Goal: Task Accomplishment & Management: Manage account settings

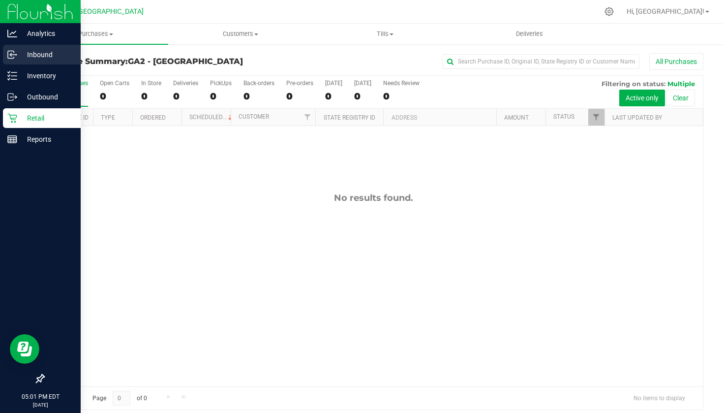
click at [45, 60] on p "Inbound" at bounding box center [46, 55] width 59 height 12
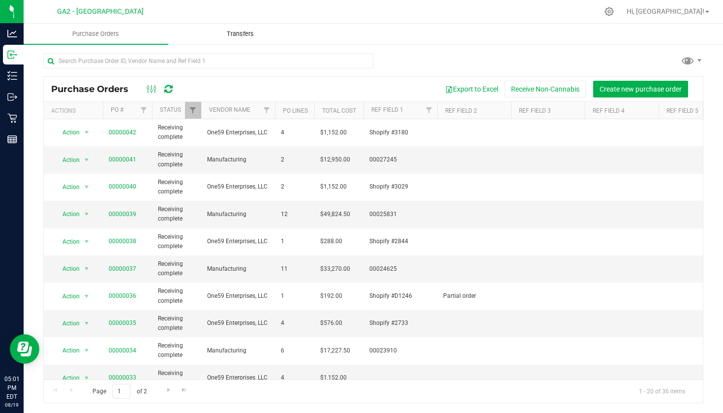
click at [233, 37] on span "Transfers" at bounding box center [241, 34] width 54 height 9
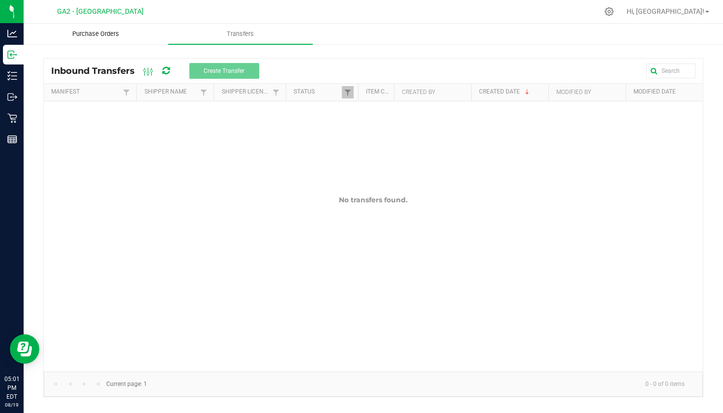
click at [89, 39] on uib-tab-heading "Purchase Orders" at bounding box center [96, 34] width 144 height 20
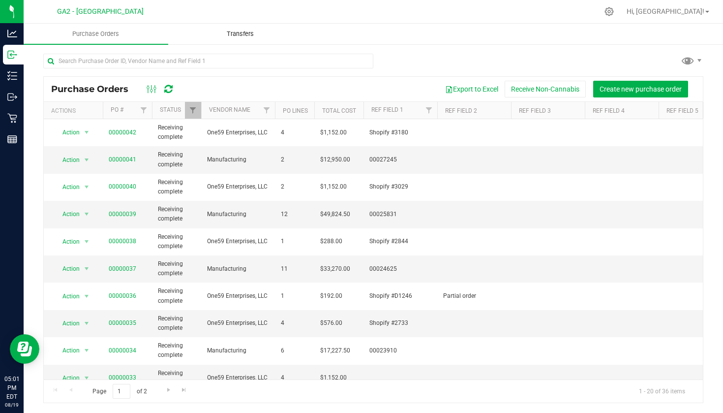
click at [241, 31] on span "Transfers" at bounding box center [241, 34] width 54 height 9
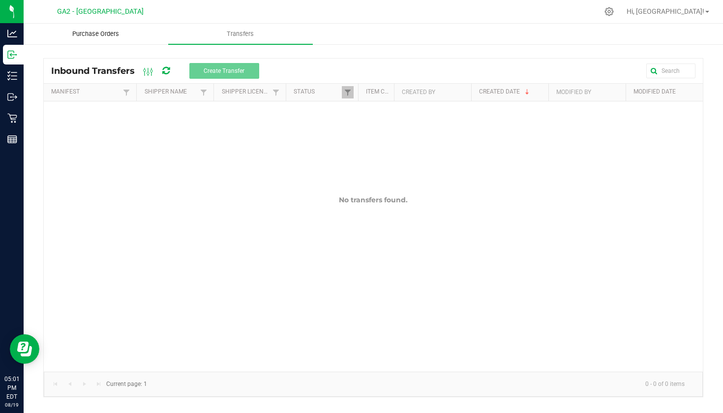
click at [106, 39] on uib-tab-heading "Purchase Orders" at bounding box center [96, 34] width 144 height 20
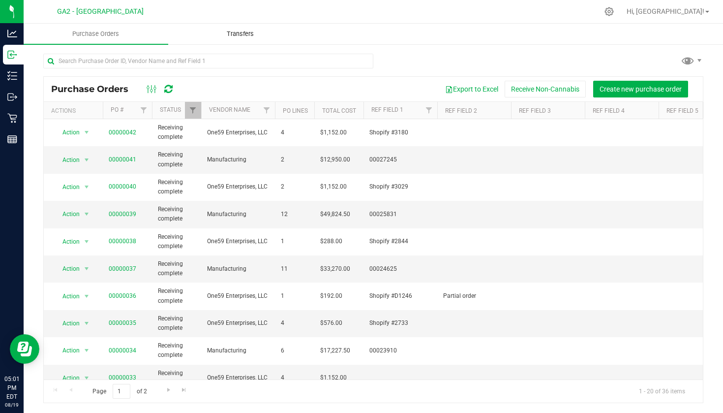
click at [245, 36] on span "Transfers" at bounding box center [241, 34] width 54 height 9
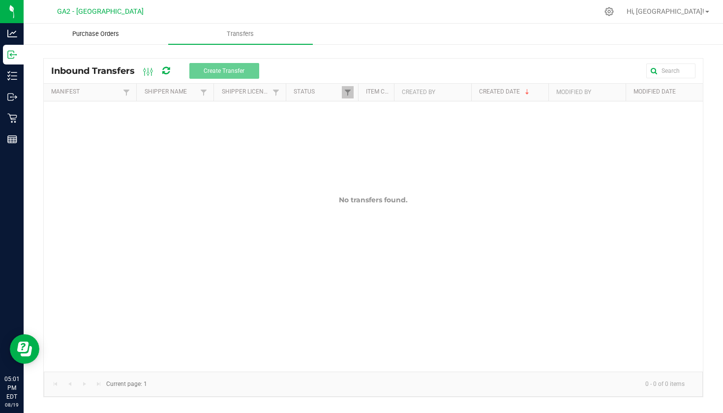
click at [102, 37] on span "Purchase Orders" at bounding box center [95, 34] width 73 height 9
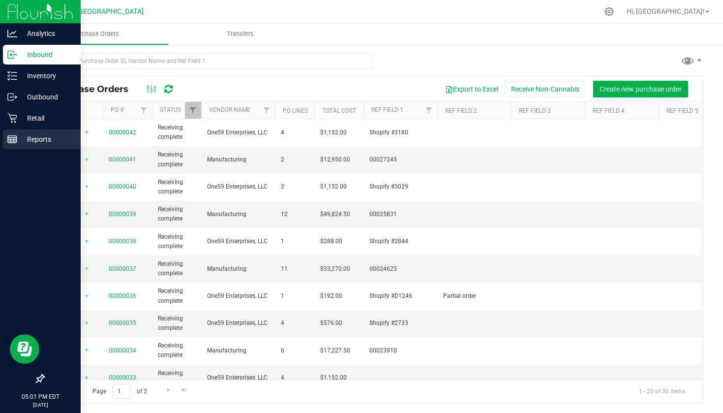
click at [31, 138] on p "Reports" at bounding box center [46, 139] width 59 height 12
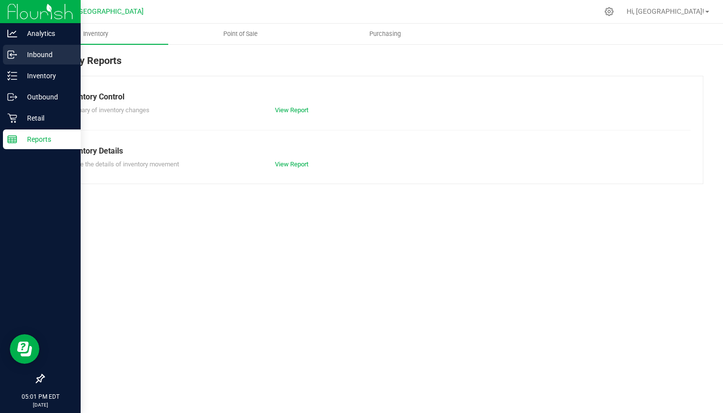
click at [58, 51] on p "Inbound" at bounding box center [46, 55] width 59 height 12
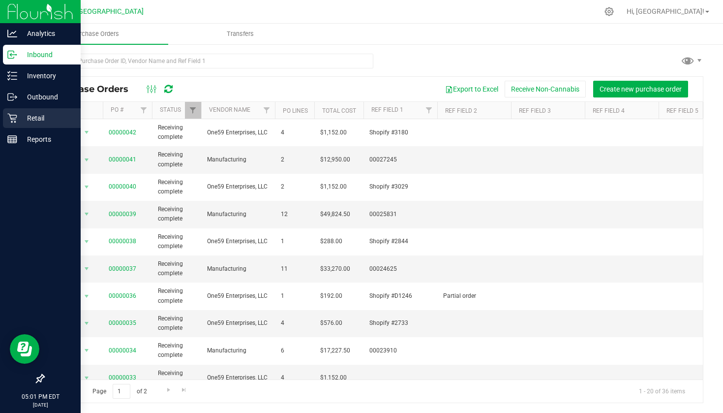
click at [31, 126] on div "Retail" at bounding box center [42, 118] width 78 height 20
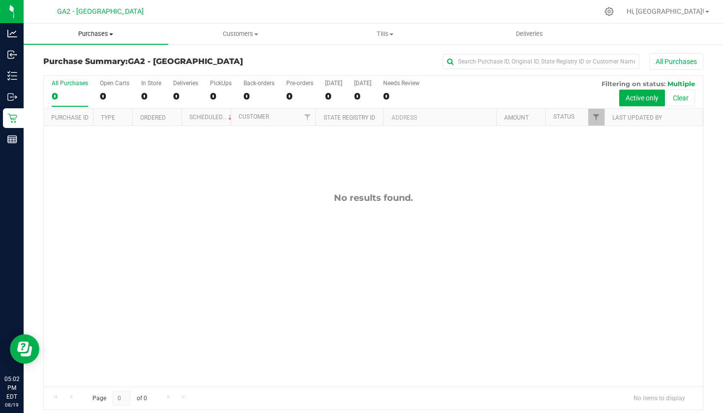
click at [110, 32] on span "Purchases" at bounding box center [96, 34] width 145 height 9
click at [81, 135] on div "No results found." at bounding box center [373, 289] width 659 height 327
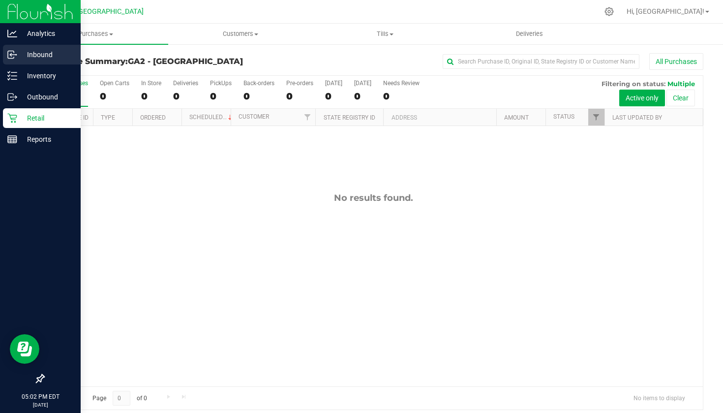
click at [20, 58] on p "Inbound" at bounding box center [46, 55] width 59 height 12
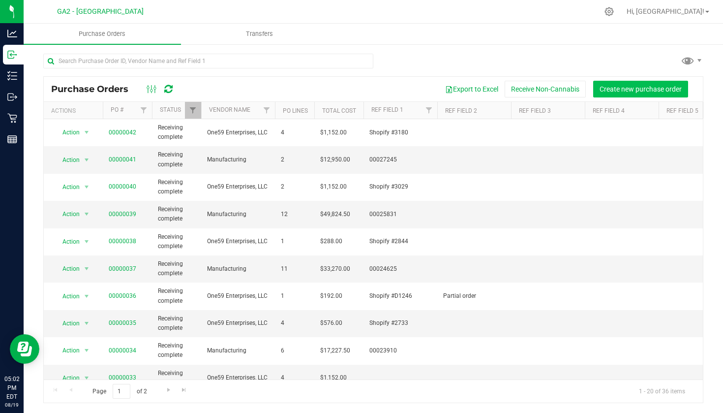
click at [633, 92] on span "Create new purchase order" at bounding box center [641, 89] width 82 height 8
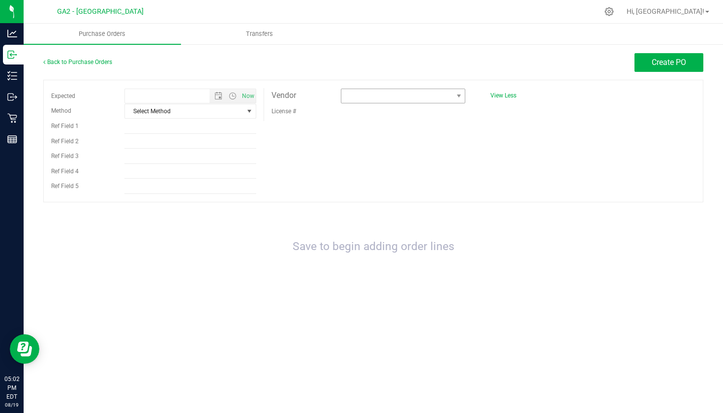
type input "[DATE] 5:02 PM"
click at [351, 98] on span at bounding box center [396, 96] width 111 height 14
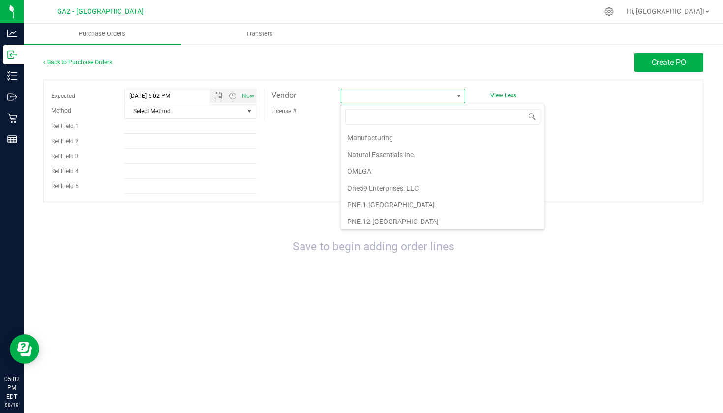
scroll to position [270, 0]
click at [374, 141] on li "Manufacturing" at bounding box center [442, 135] width 203 height 17
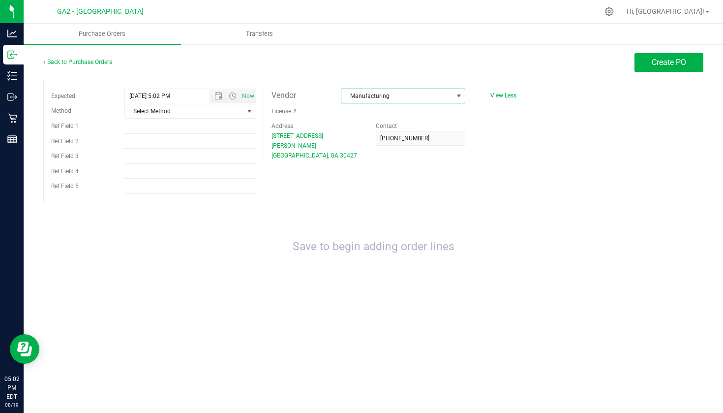
scroll to position [0, 0]
click at [162, 116] on span "Select Method" at bounding box center [184, 111] width 119 height 14
click at [53, 61] on link "Back to Purchase Orders" at bounding box center [77, 62] width 69 height 7
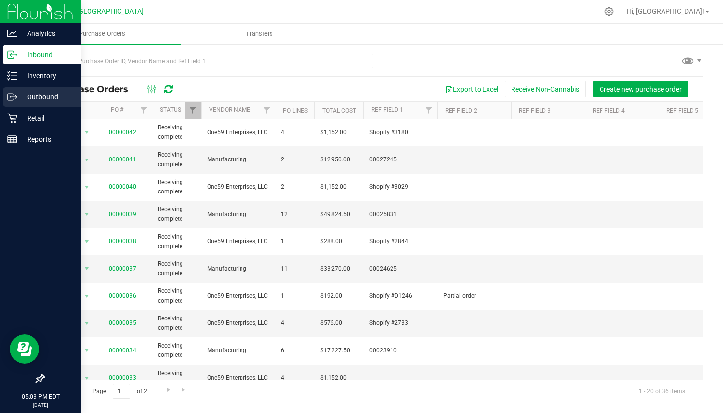
click at [33, 95] on p "Outbound" at bounding box center [46, 97] width 59 height 12
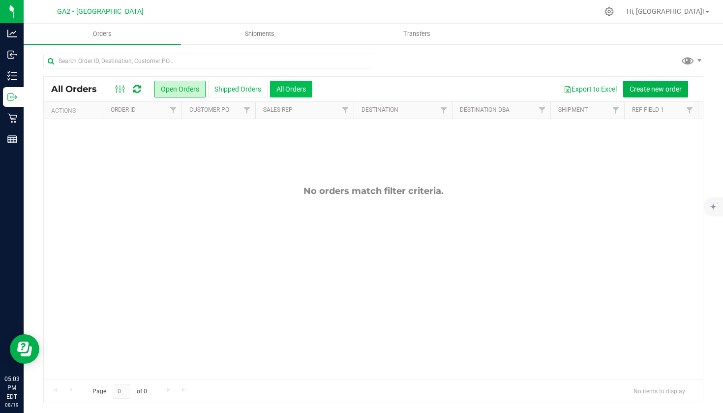
click at [290, 92] on button "All Orders" at bounding box center [291, 89] width 42 height 17
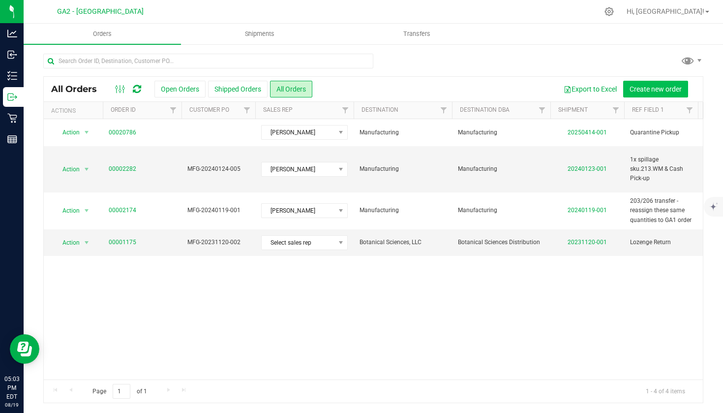
click at [659, 84] on button "Create new order" at bounding box center [655, 89] width 65 height 17
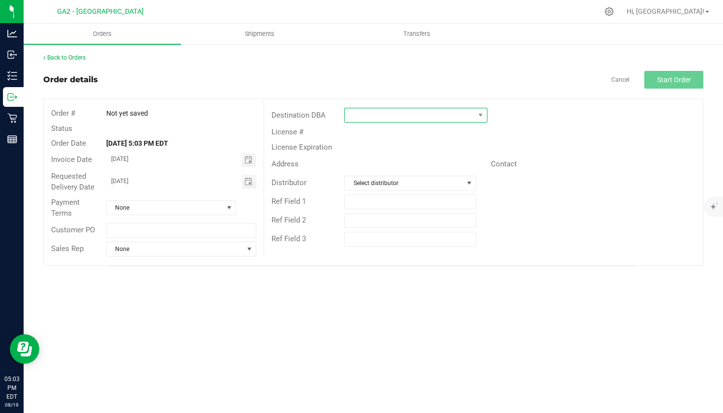
click at [433, 118] on span at bounding box center [410, 115] width 130 height 14
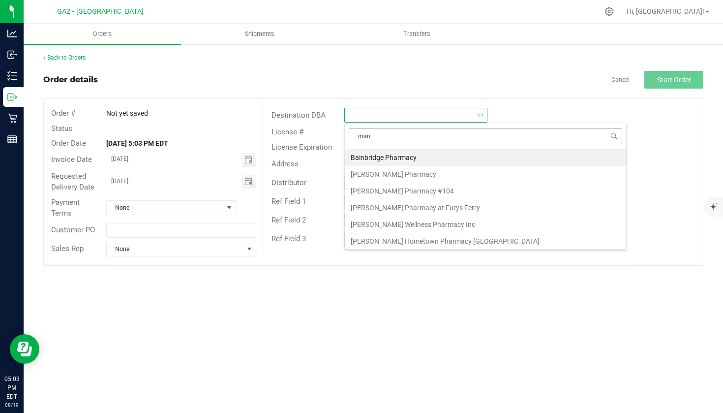
type input "manu"
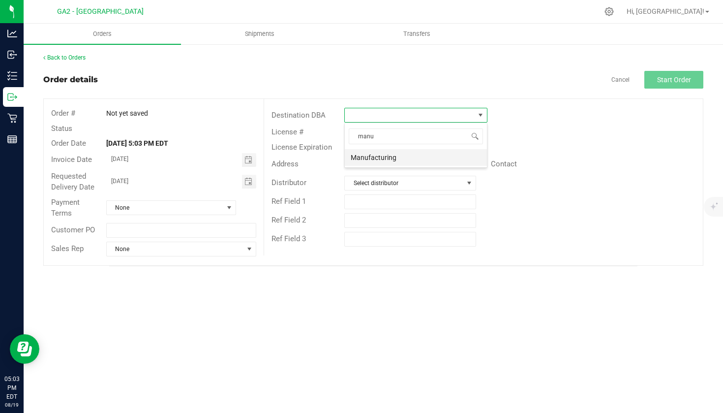
click at [380, 154] on li "Manufacturing" at bounding box center [416, 157] width 142 height 17
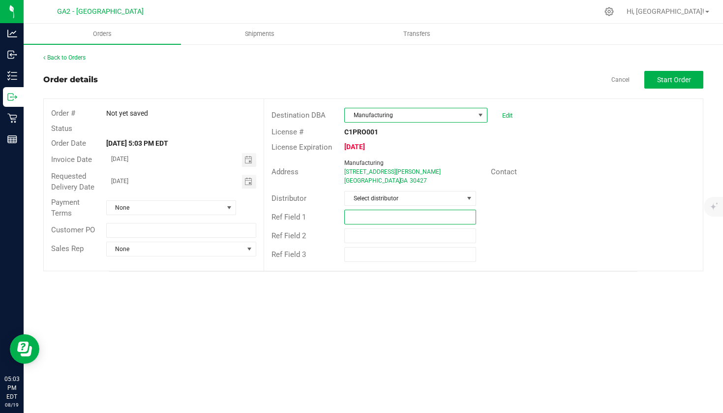
click at [371, 217] on input "text" at bounding box center [409, 217] width 131 height 15
click at [410, 199] on span "Select distributor" at bounding box center [404, 198] width 118 height 14
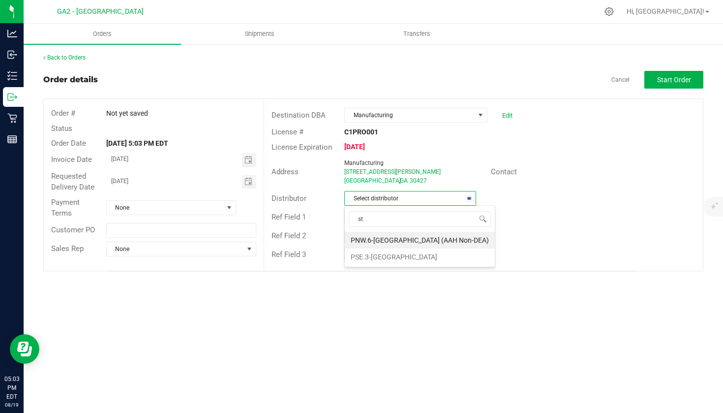
type input "s"
type input "bot"
click at [391, 243] on li "Botanical Sciences, LLC" at bounding box center [410, 240] width 130 height 17
click at [318, 291] on div "Orders Shipments Transfers Back to Orders Order details Cancel Start Order Orde…" at bounding box center [374, 218] width 700 height 389
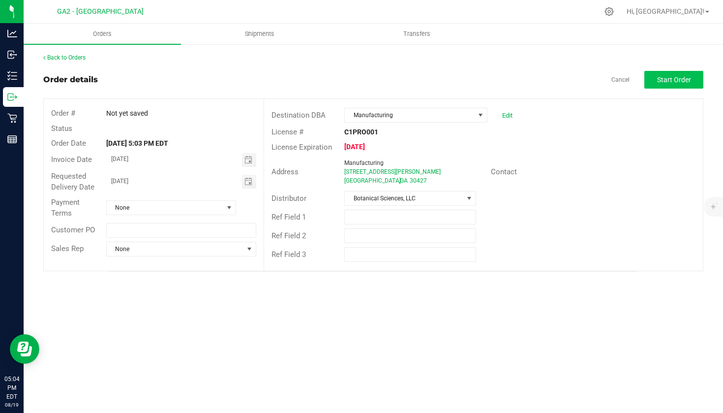
click at [667, 81] on span "Start Order" at bounding box center [674, 80] width 34 height 8
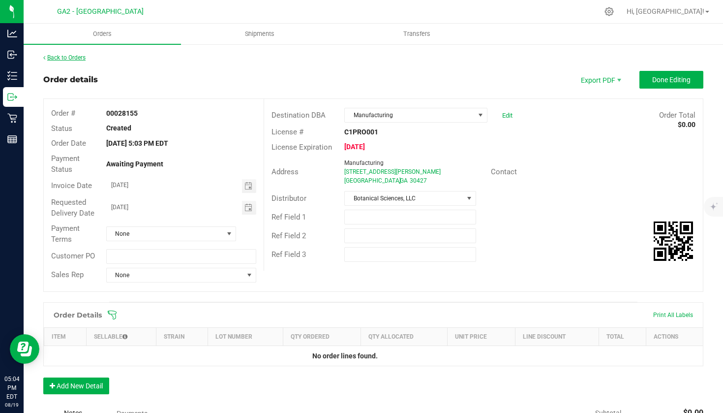
click at [50, 56] on link "Back to Orders" at bounding box center [64, 57] width 42 height 7
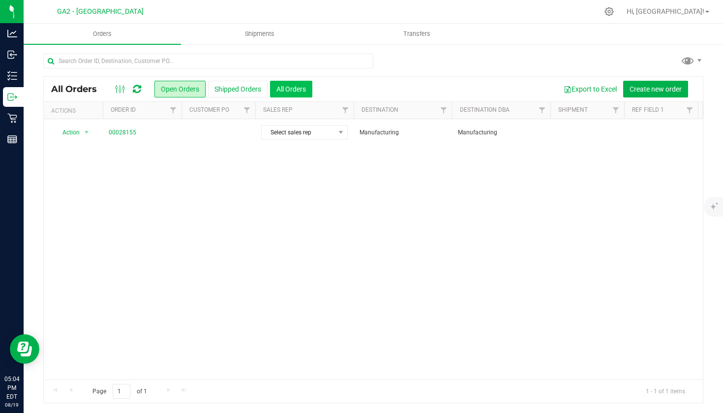
click at [300, 87] on button "All Orders" at bounding box center [291, 89] width 42 height 17
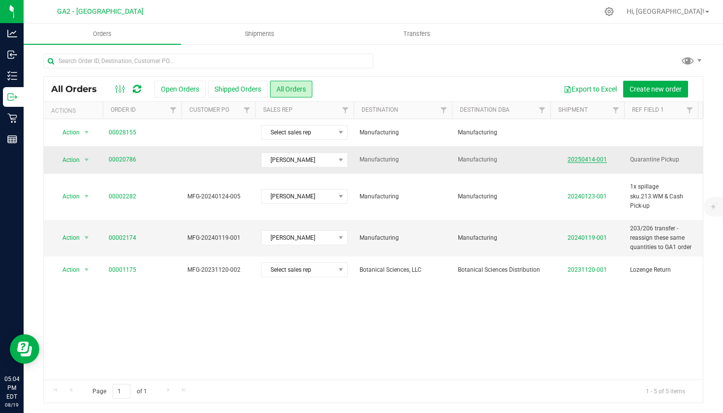
click at [597, 156] on link "20250414-001" at bounding box center [587, 159] width 39 height 7
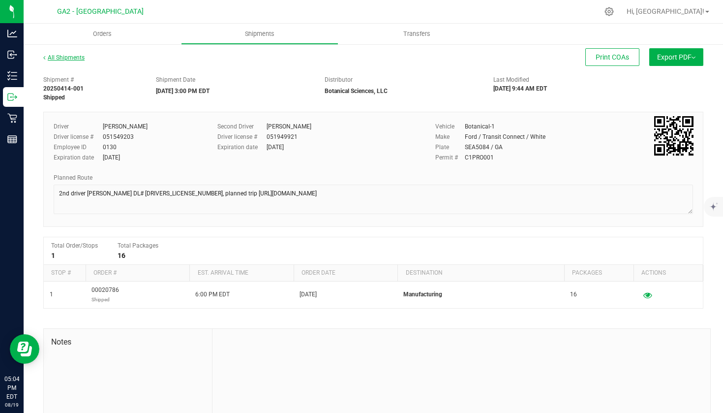
click at [55, 58] on link "All Shipments" at bounding box center [63, 57] width 41 height 7
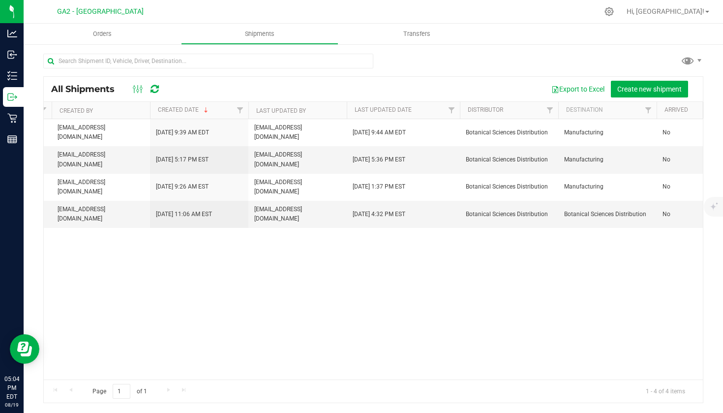
scroll to position [0, 467]
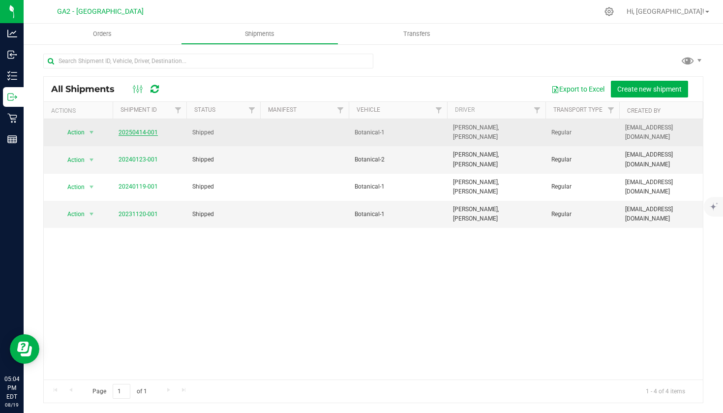
click at [135, 130] on link "20250414-001" at bounding box center [138, 132] width 39 height 7
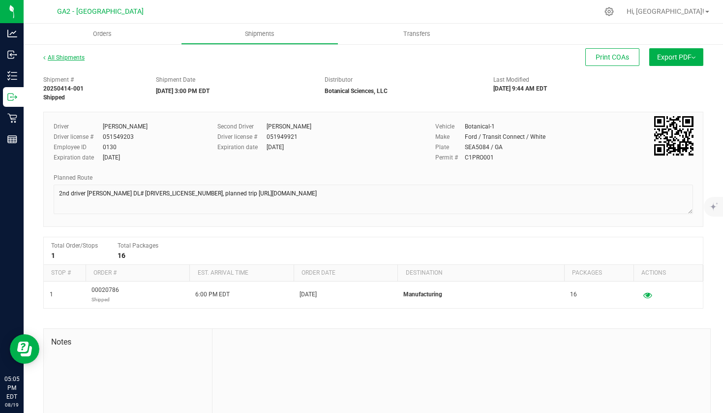
click at [54, 58] on link "All Shipments" at bounding box center [63, 57] width 41 height 7
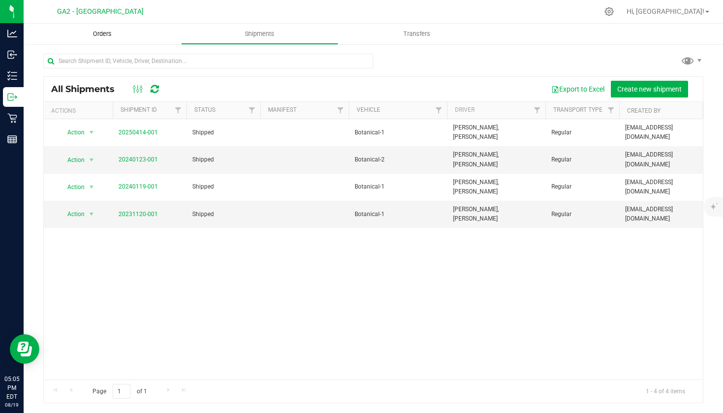
click at [94, 33] on span "Orders" at bounding box center [102, 34] width 45 height 9
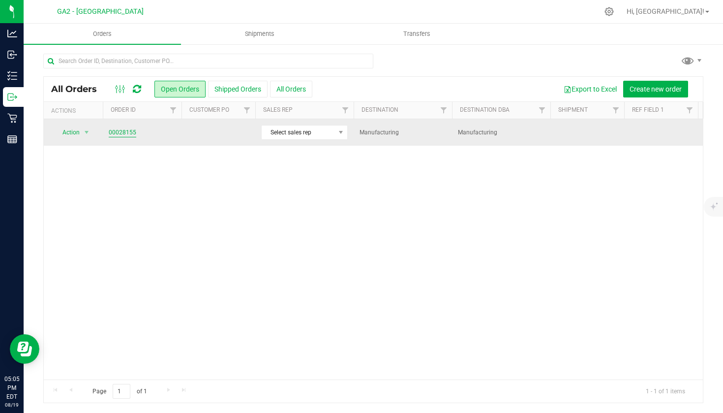
click at [126, 130] on link "00028155" at bounding box center [123, 132] width 28 height 9
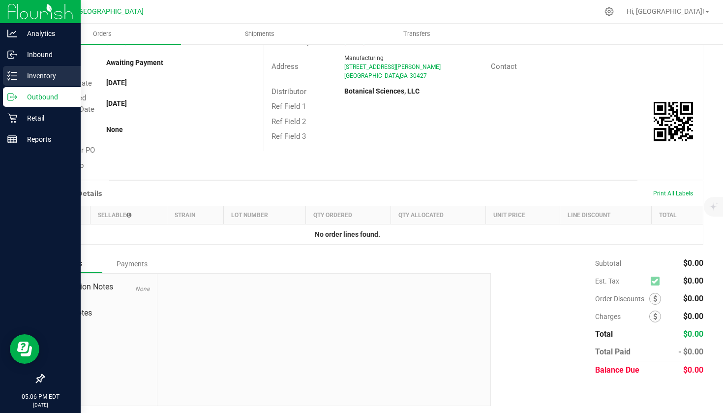
click at [21, 75] on p "Inventory" at bounding box center [46, 76] width 59 height 12
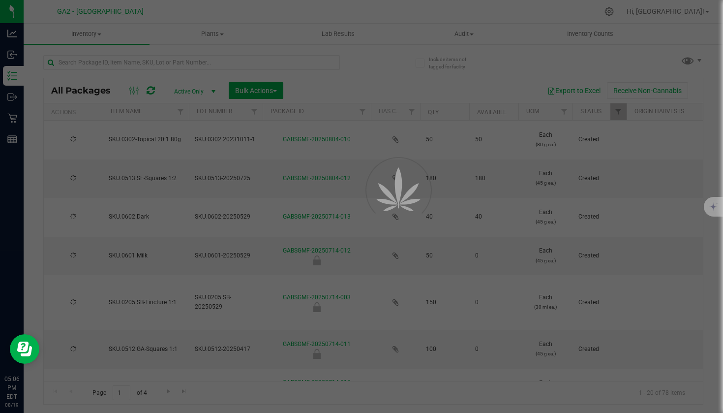
type input "[DATE]"
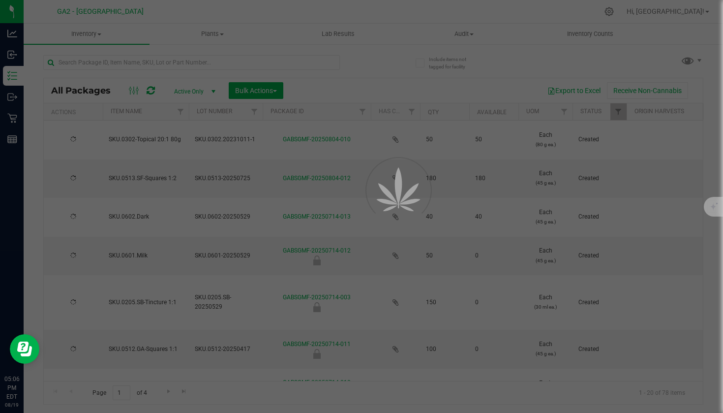
type input "[DATE]"
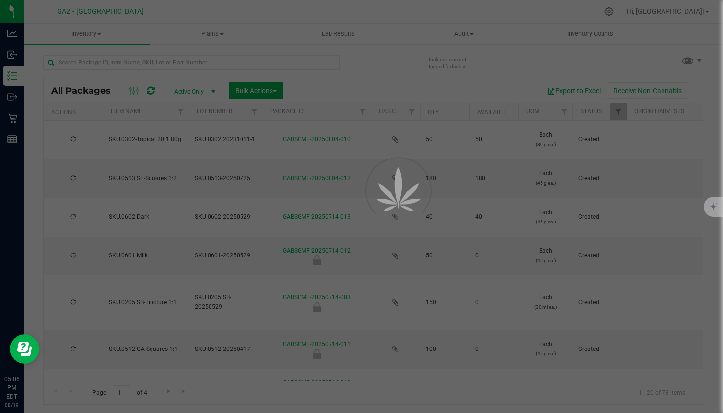
type input "[DATE]"
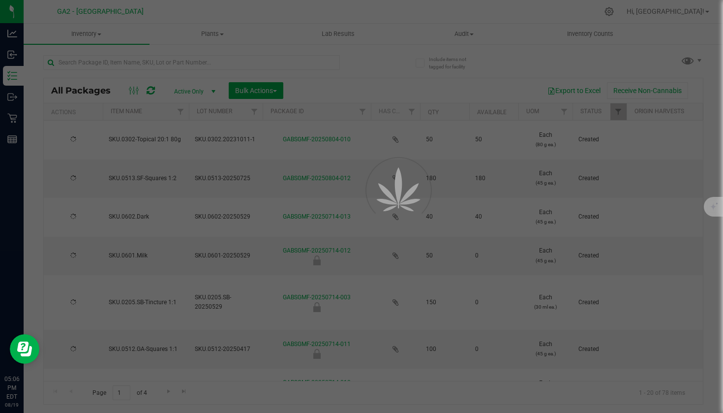
type input "[DATE]"
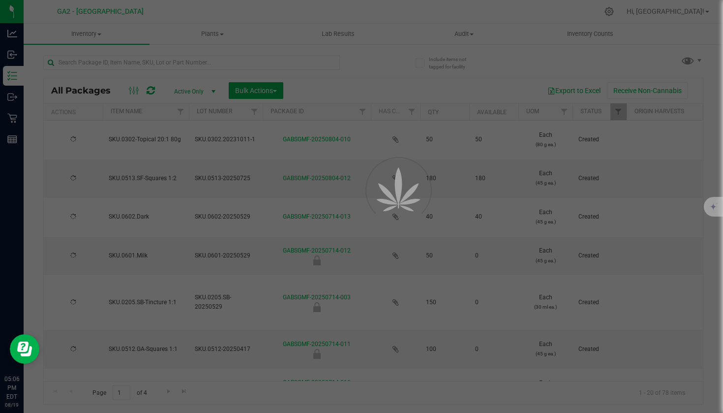
type input "[DATE]"
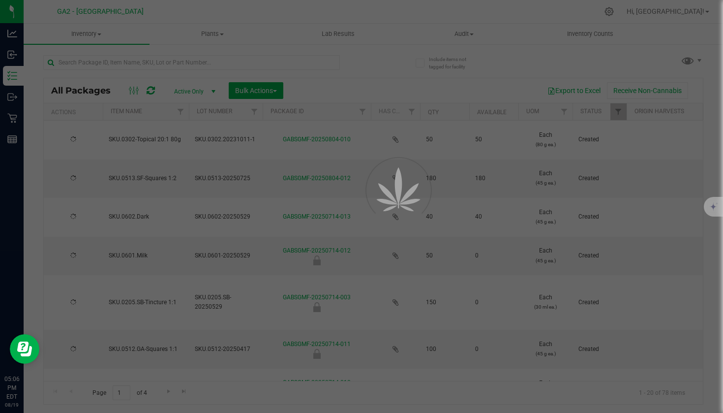
type input "[DATE]"
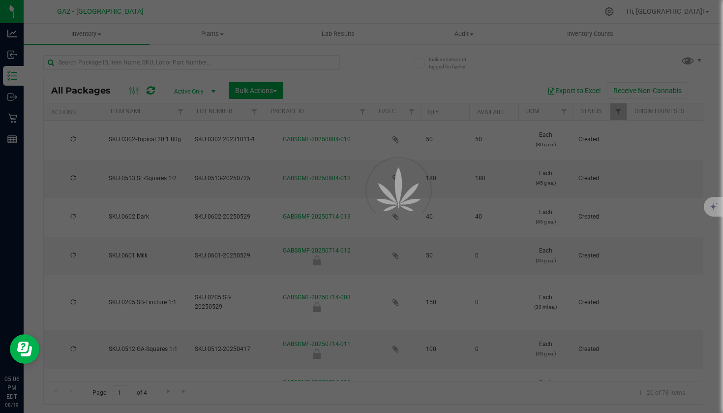
type input "[DATE]"
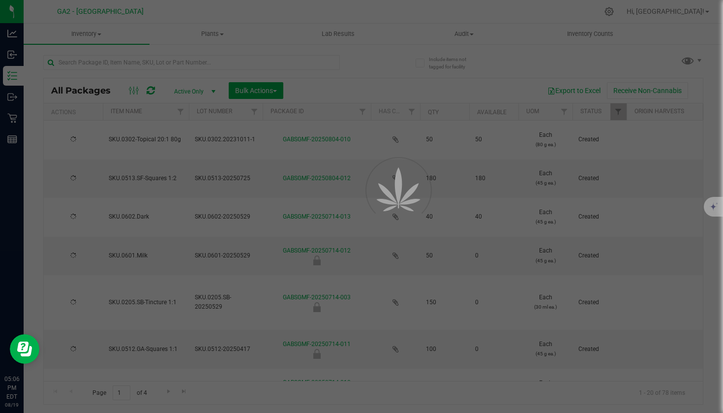
type input "[DATE]"
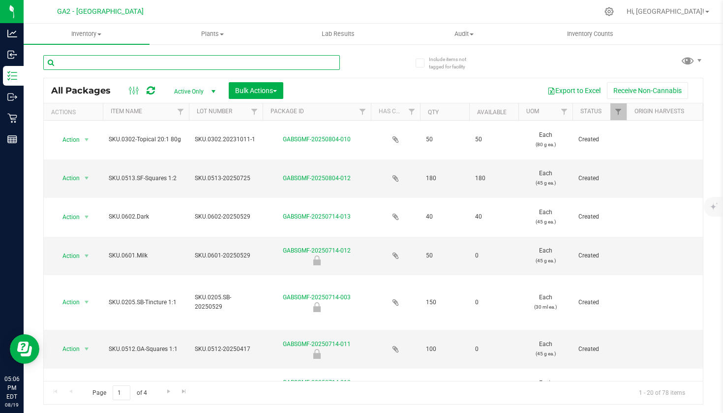
click at [168, 59] on input "text" at bounding box center [191, 62] width 297 height 15
type input "201"
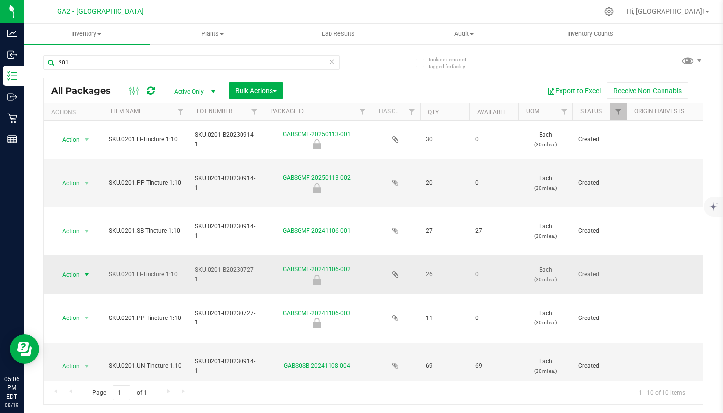
click at [67, 270] on span "Action" at bounding box center [67, 275] width 27 height 14
click at [90, 265] on li "Unlock package" at bounding box center [85, 272] width 62 height 15
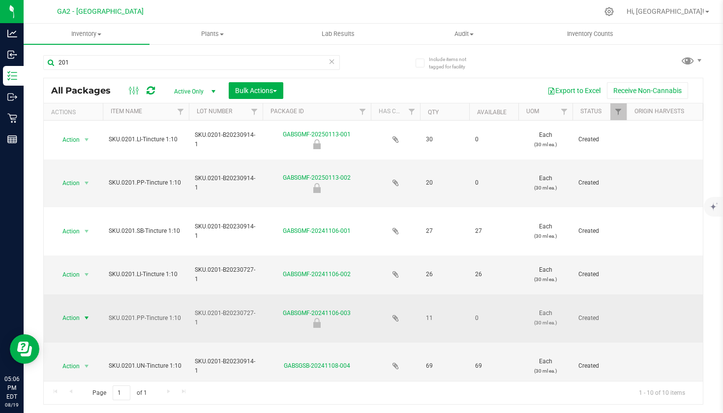
click at [66, 317] on span "Action" at bounding box center [67, 318] width 27 height 14
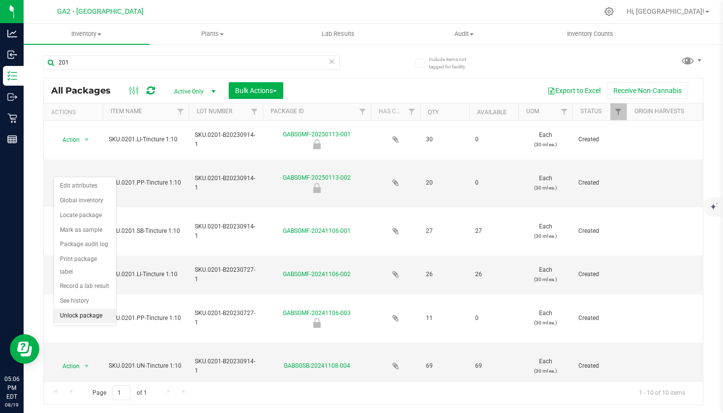
click at [85, 308] on li "Unlock package" at bounding box center [85, 315] width 62 height 15
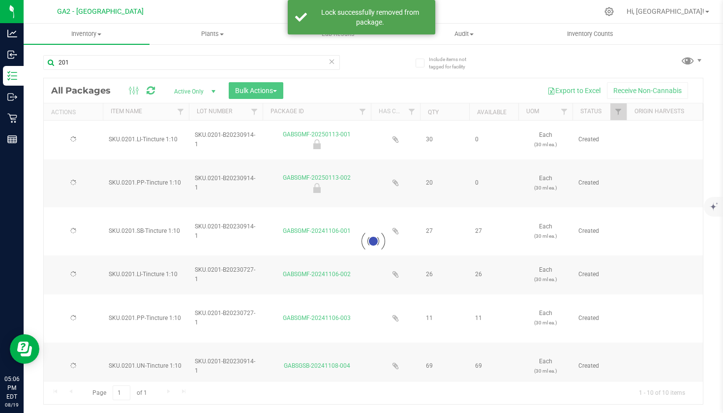
type input "[DATE]"
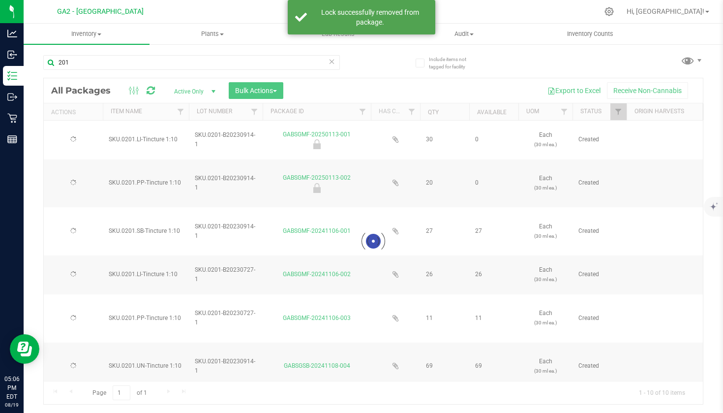
type input "[DATE]"
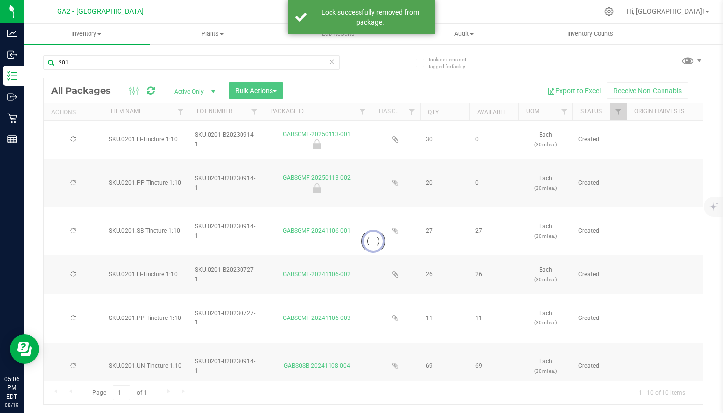
type input "[DATE]"
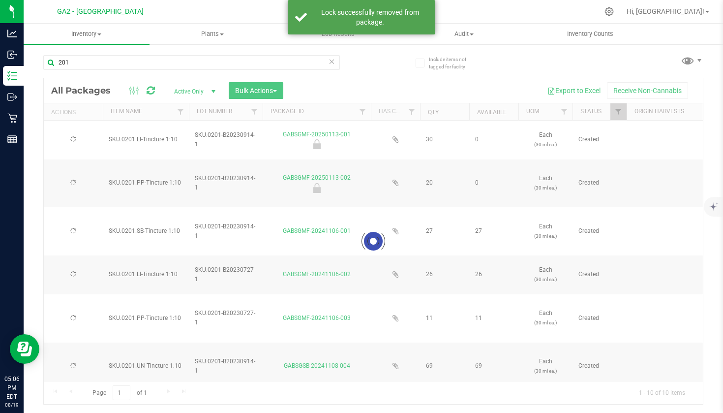
type input "[DATE]"
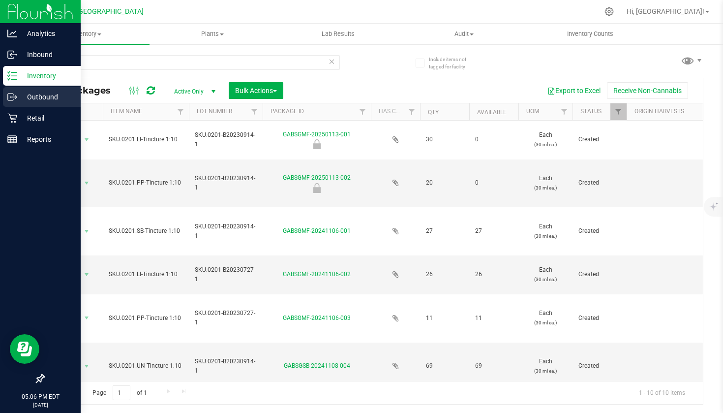
click at [42, 96] on p "Outbound" at bounding box center [46, 97] width 59 height 12
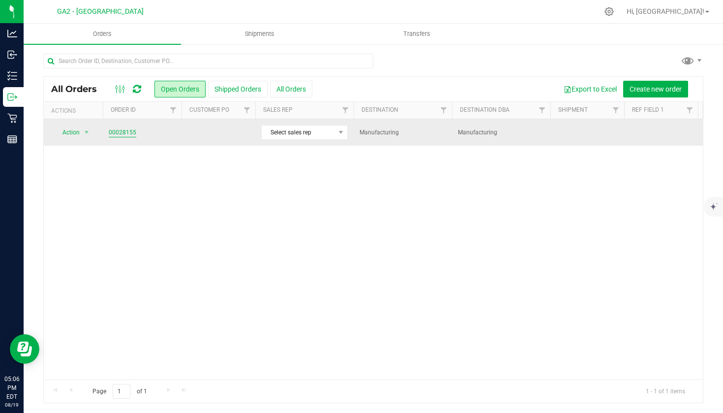
click at [124, 131] on link "00028155" at bounding box center [123, 132] width 28 height 9
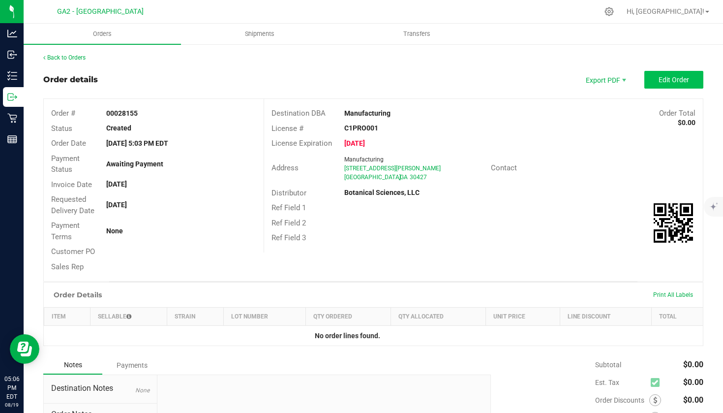
click at [674, 87] on button "Edit Order" at bounding box center [674, 80] width 59 height 18
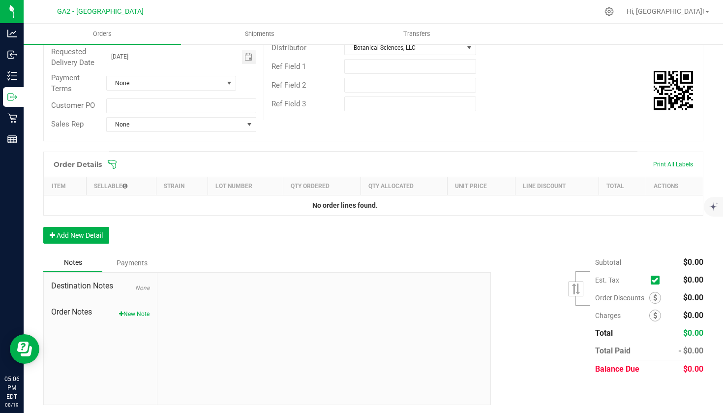
scroll to position [150, 0]
click at [101, 232] on button "Add New Detail" at bounding box center [76, 235] width 66 height 17
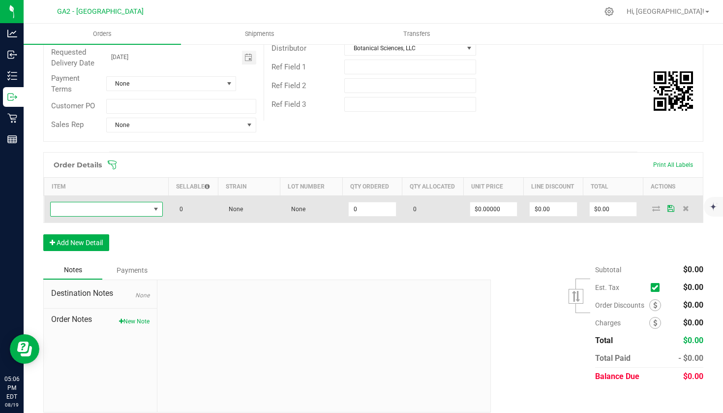
click at [132, 206] on span "NO DATA FOUND" at bounding box center [100, 209] width 99 height 14
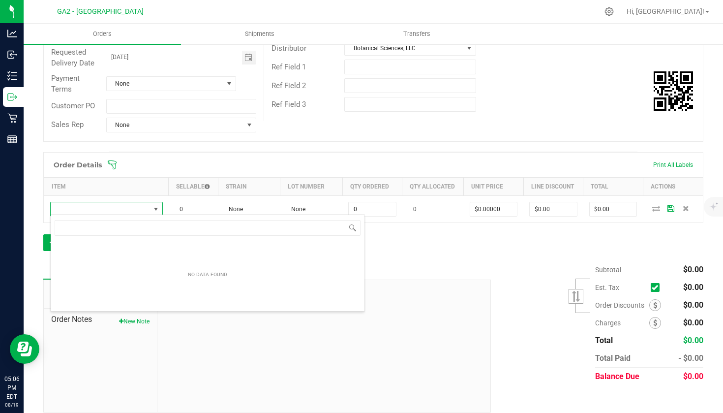
scroll to position [15, 113]
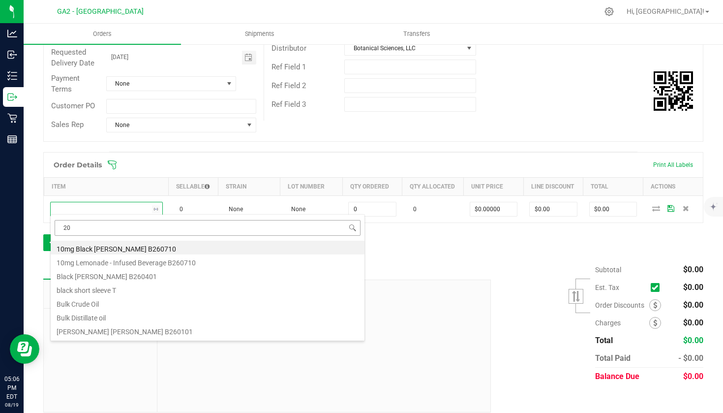
type input "201"
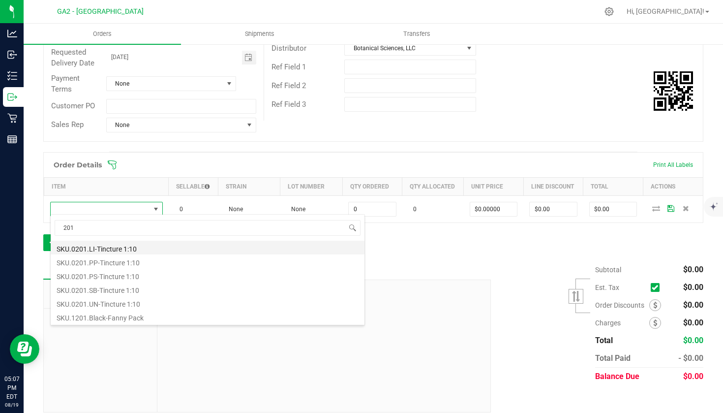
scroll to position [0, 0]
click at [153, 245] on li "SKU.0201.LI-Tincture 1:10" at bounding box center [208, 248] width 314 height 14
type input "0 ea"
type input "$60.00000"
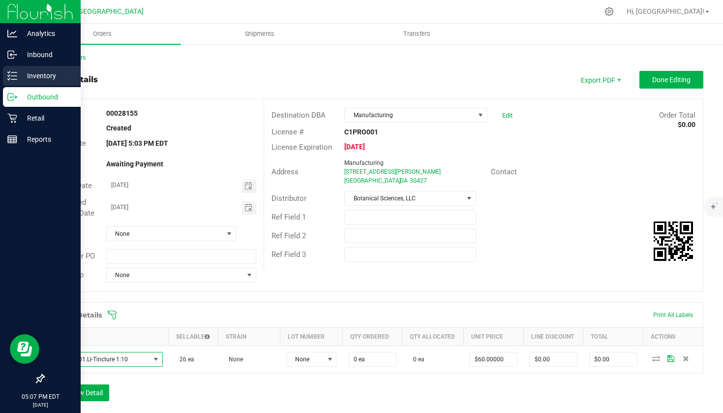
click at [36, 74] on p "Inventory" at bounding box center [46, 76] width 59 height 12
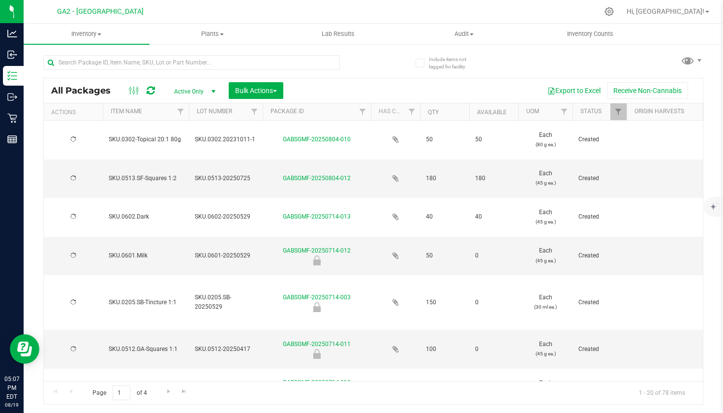
type input "[DATE]"
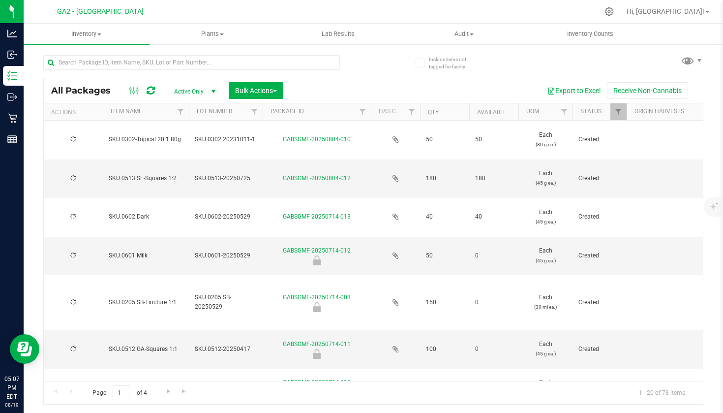
type input "[DATE]"
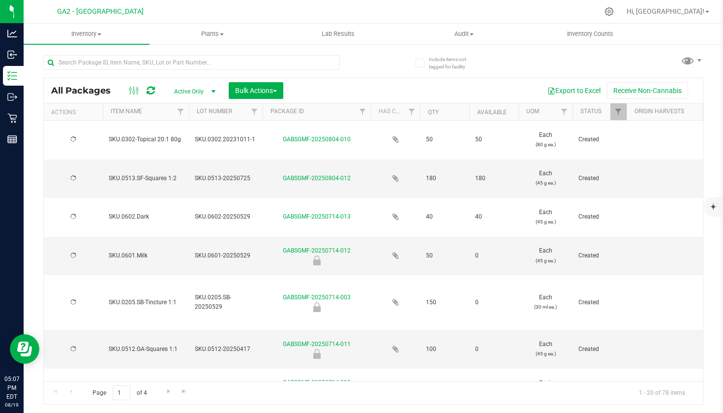
type input "[DATE]"
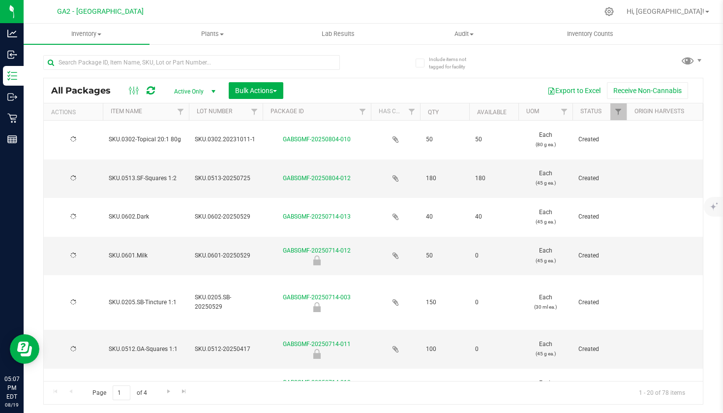
type input "[DATE]"
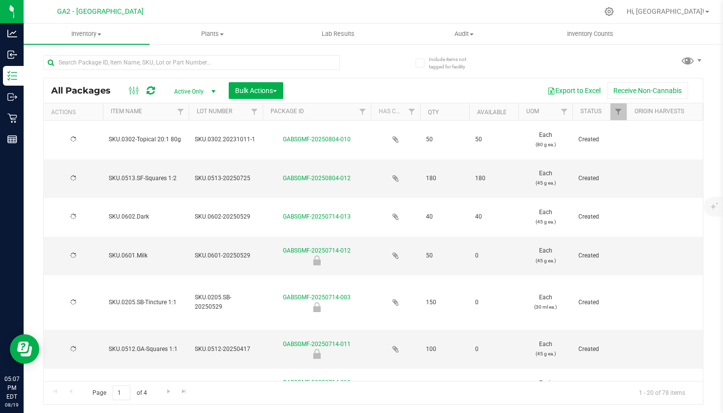
type input "[DATE]"
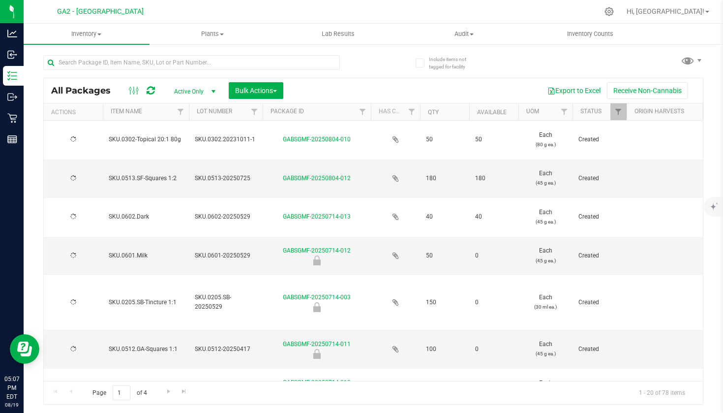
type input "[DATE]"
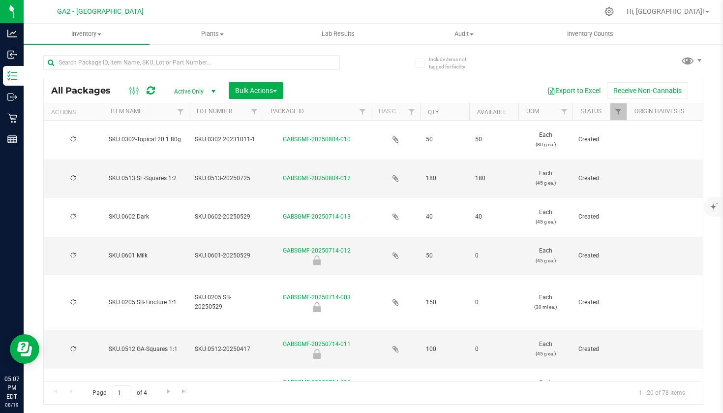
type input "[DATE]"
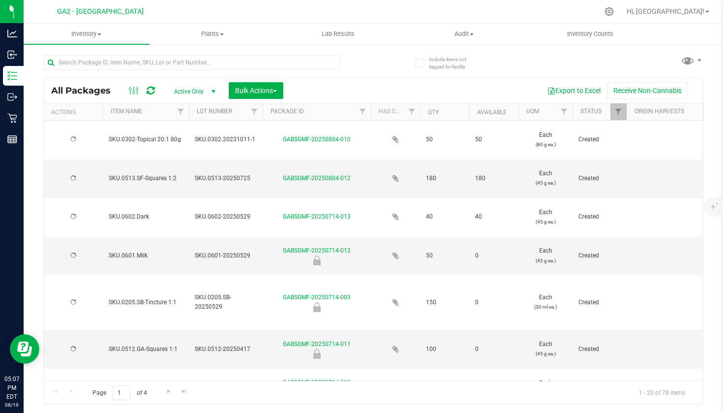
type input "[DATE]"
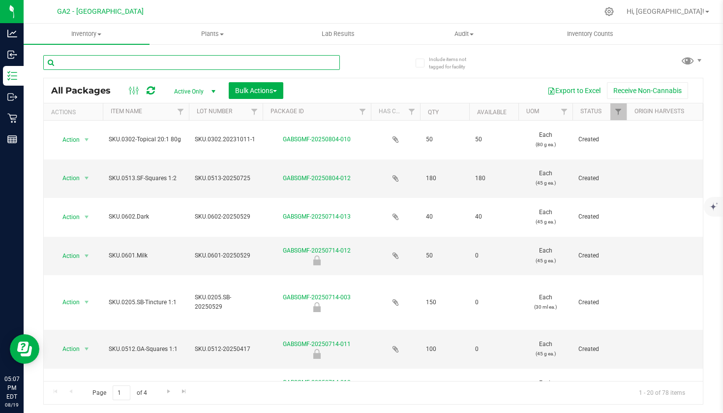
click at [204, 60] on input "text" at bounding box center [191, 62] width 297 height 15
type input "201"
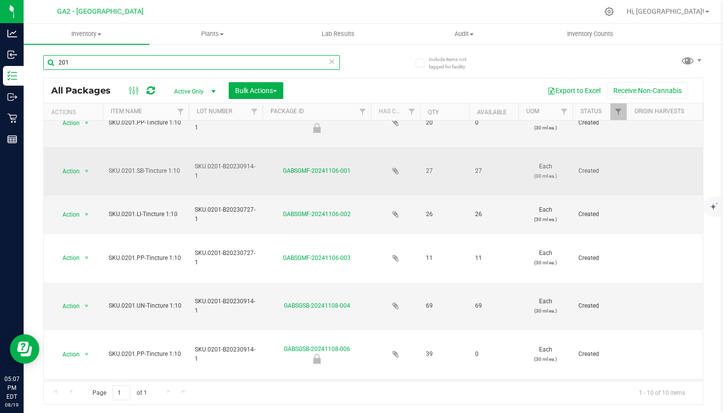
scroll to position [64, 0]
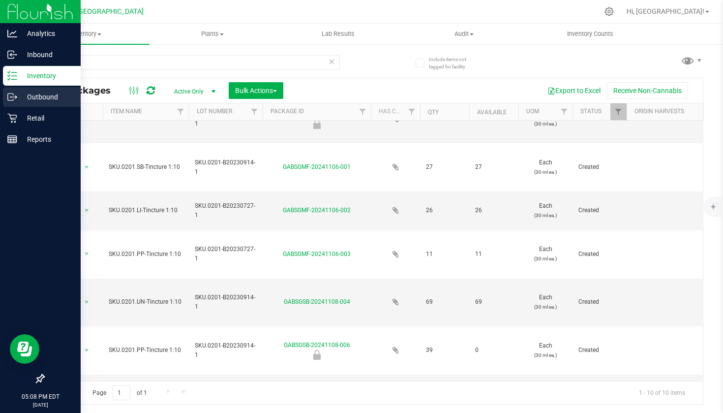
click at [43, 98] on p "Outbound" at bounding box center [46, 97] width 59 height 12
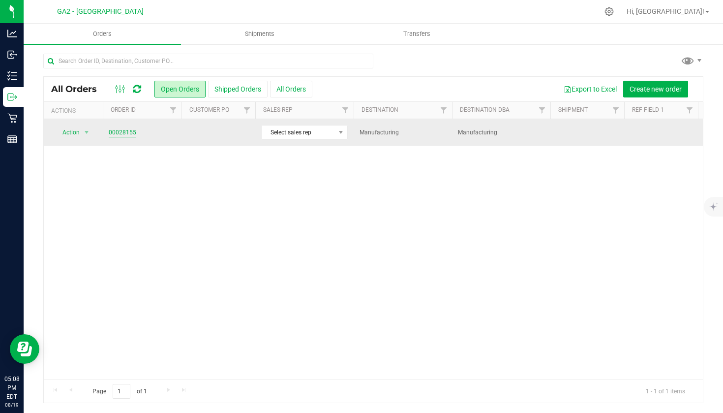
click at [130, 131] on link "00028155" at bounding box center [123, 132] width 28 height 9
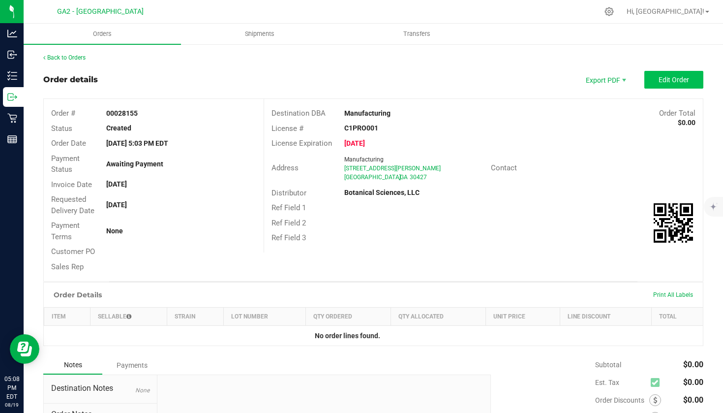
click at [681, 81] on span "Edit Order" at bounding box center [674, 80] width 31 height 8
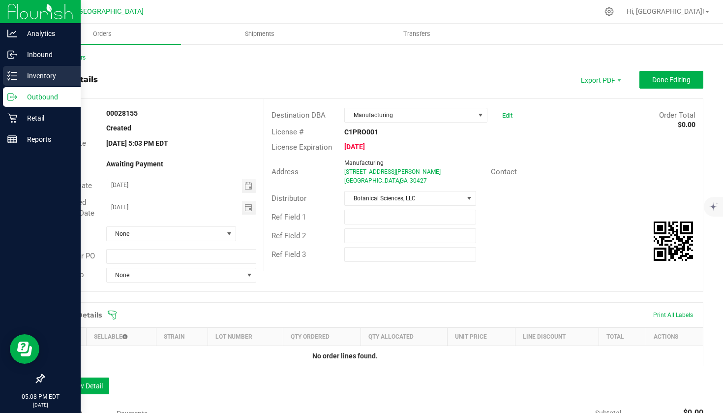
click at [44, 81] on p "Inventory" at bounding box center [46, 76] width 59 height 12
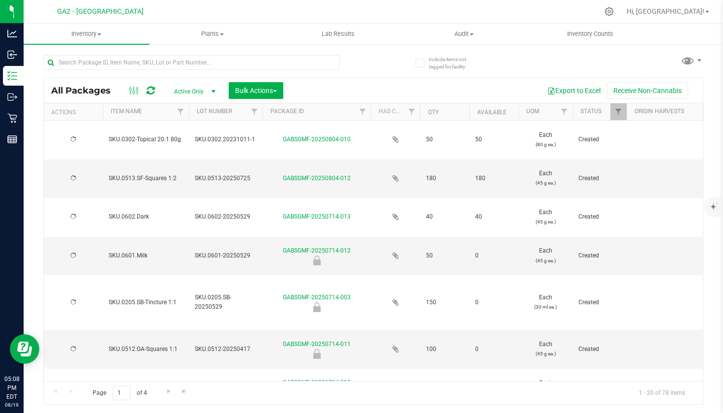
type input "[DATE]"
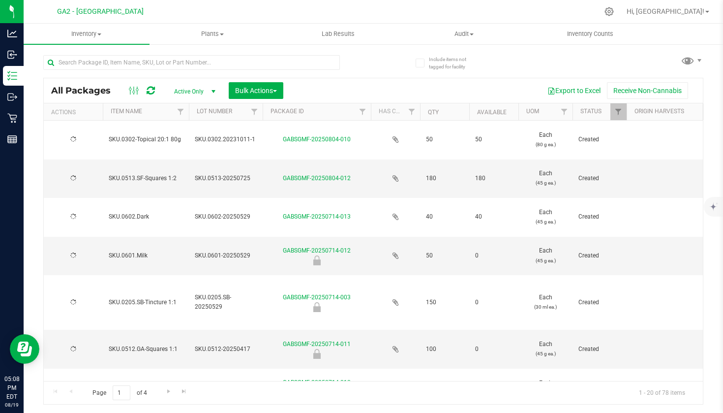
type input "[DATE]"
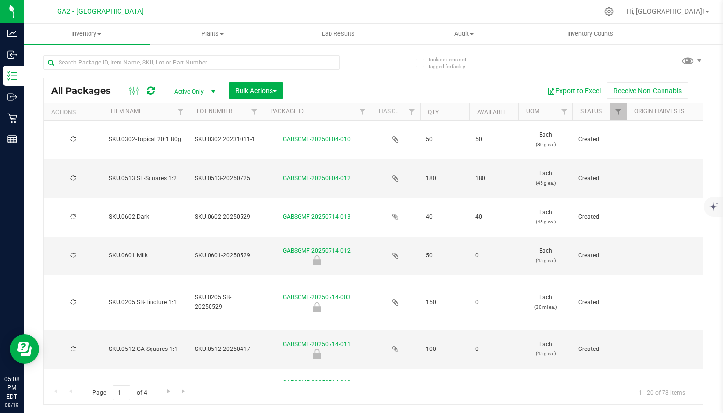
type input "[DATE]"
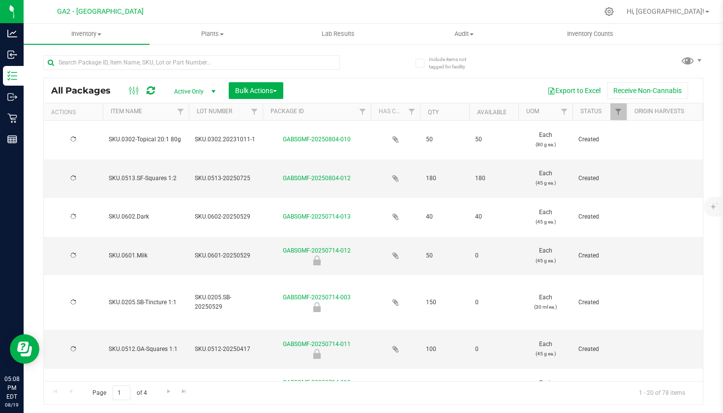
type input "[DATE]"
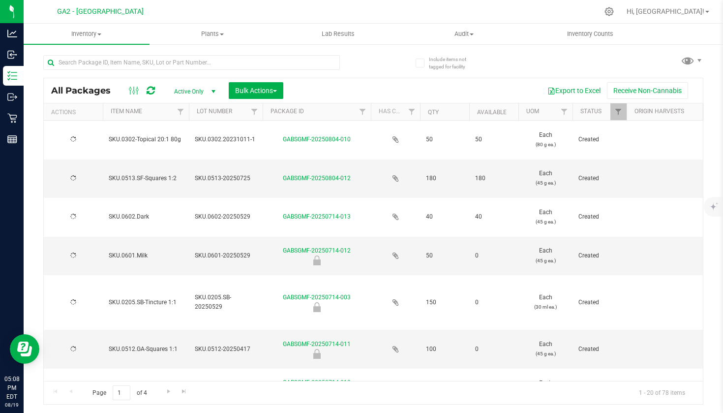
type input "[DATE]"
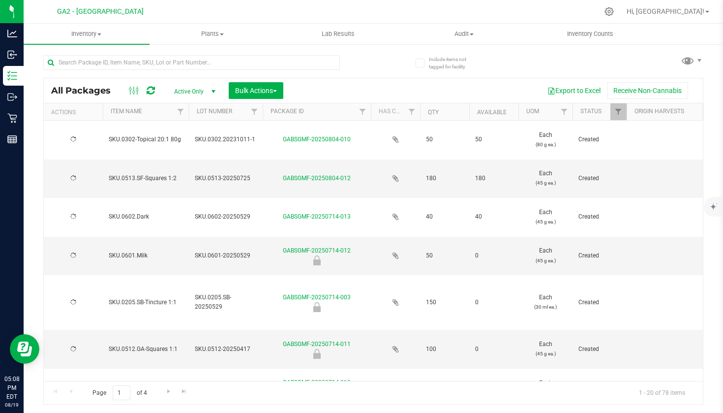
type input "[DATE]"
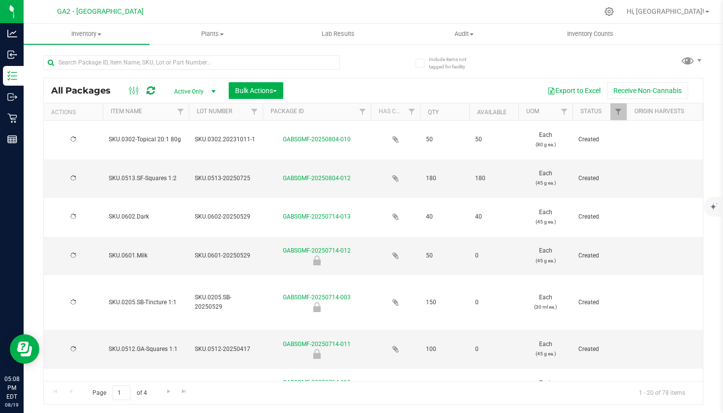
type input "[DATE]"
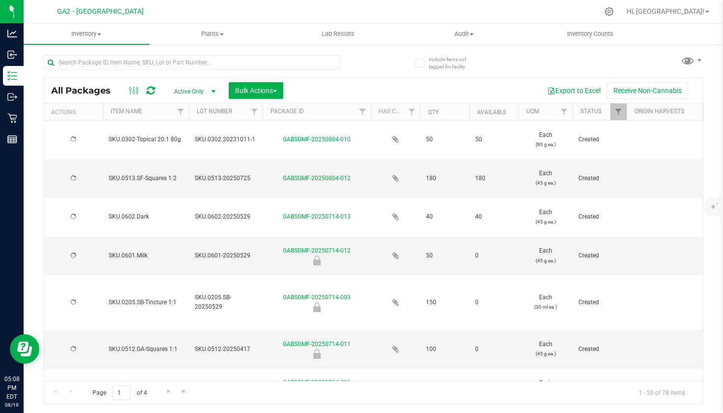
type input "[DATE]"
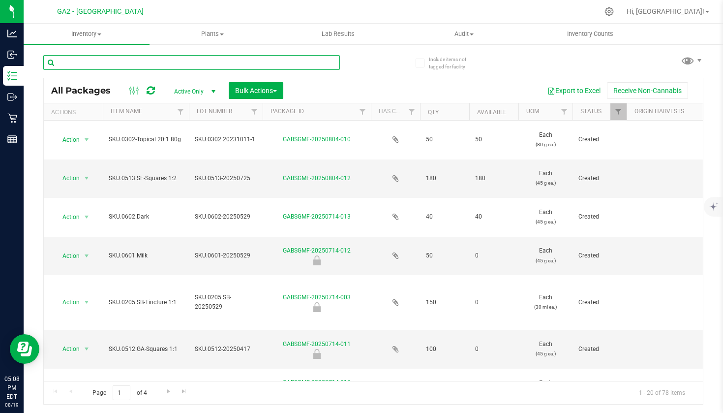
click at [148, 61] on input "text" at bounding box center [191, 62] width 297 height 15
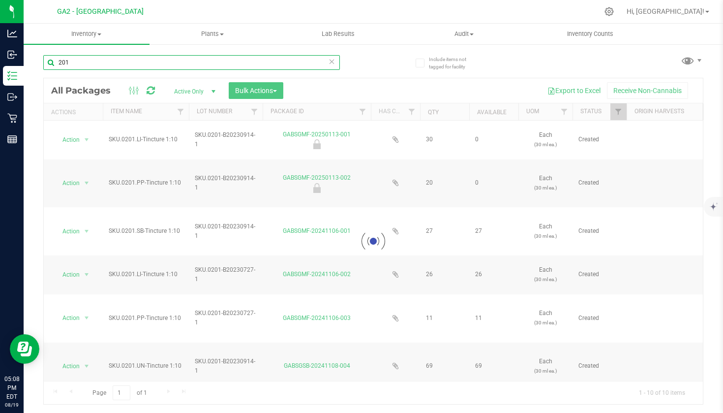
type input "201"
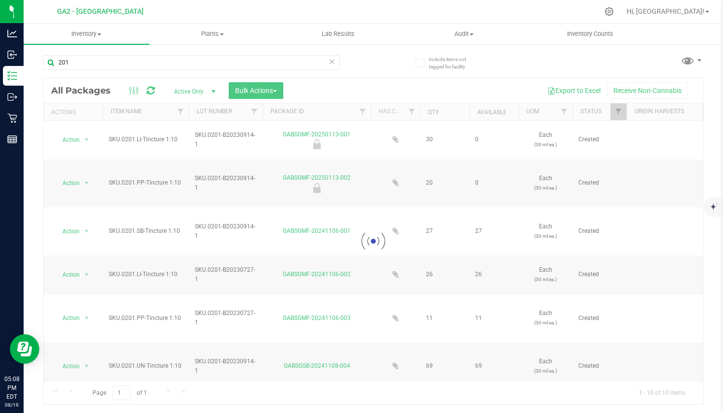
click at [255, 94] on div at bounding box center [373, 241] width 659 height 326
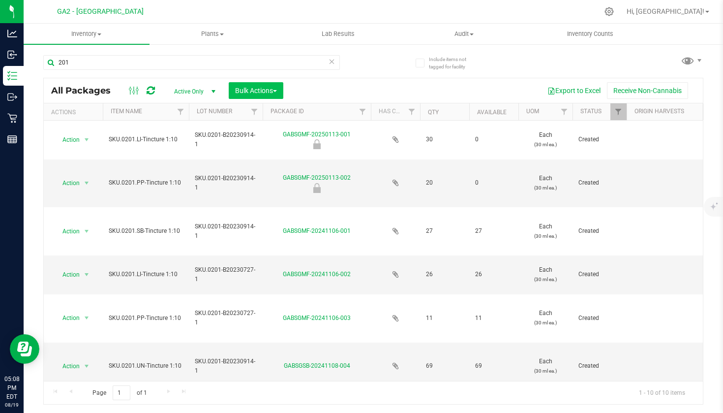
click at [269, 92] on span "Bulk Actions" at bounding box center [256, 91] width 42 height 8
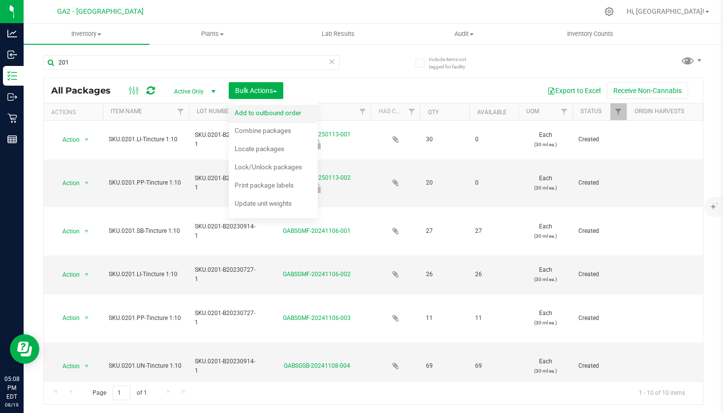
click at [276, 114] on span "Add to outbound order" at bounding box center [268, 113] width 67 height 8
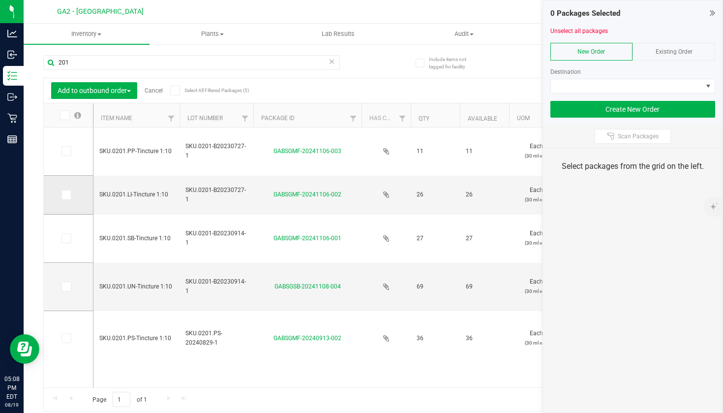
click at [62, 195] on icon at bounding box center [65, 195] width 6 height 0
click at [0, 0] on input "checkbox" at bounding box center [0, 0] width 0 height 0
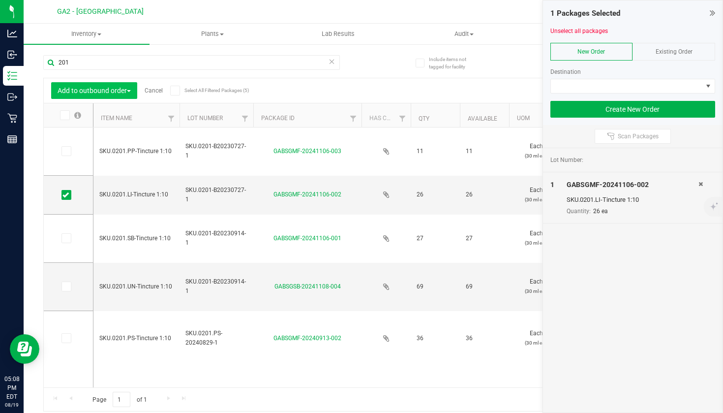
click at [112, 92] on span "Add to outbound order" at bounding box center [94, 91] width 73 height 8
click at [116, 88] on span "Add to outbound order" at bounding box center [94, 91] width 73 height 8
click at [667, 53] on span "Existing Order" at bounding box center [674, 51] width 37 height 7
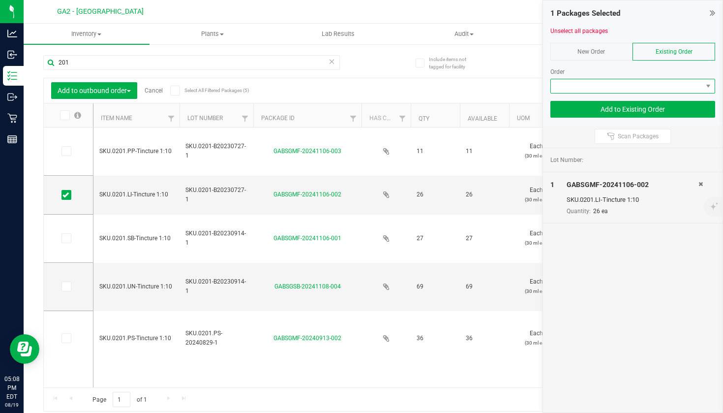
click at [634, 83] on span at bounding box center [627, 86] width 152 height 14
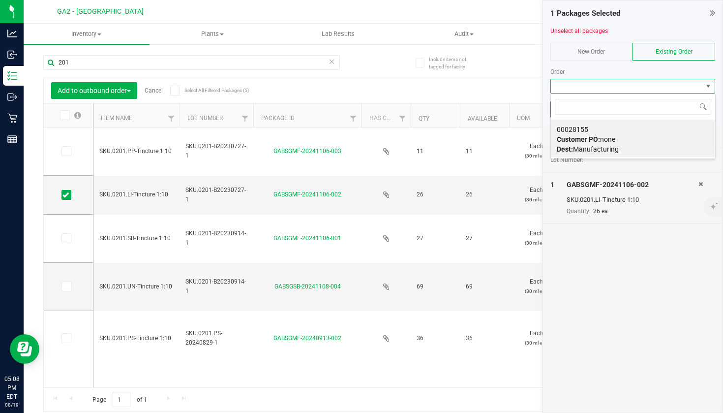
scroll to position [15, 165]
click at [607, 135] on span "Customer PO: none" at bounding box center [586, 139] width 59 height 8
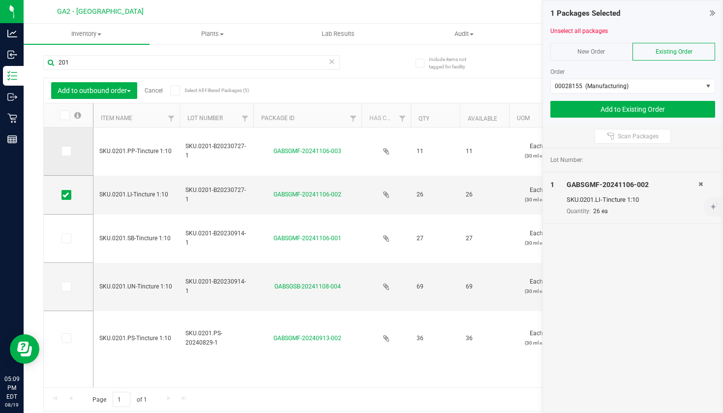
click at [61, 150] on span at bounding box center [66, 151] width 10 height 10
click at [0, 0] on input "checkbox" at bounding box center [0, 0] width 0 height 0
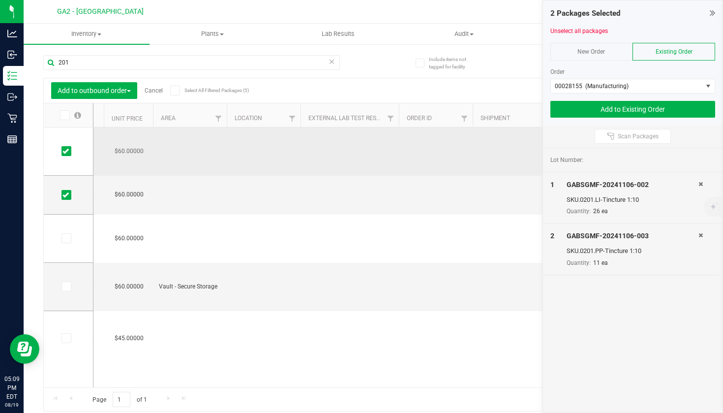
scroll to position [0, 740]
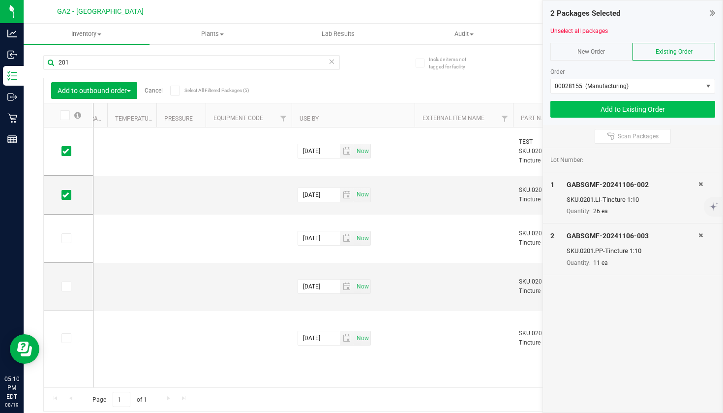
drag, startPoint x: 616, startPoint y: 110, endPoint x: 581, endPoint y: 112, distance: 36.0
click at [581, 112] on button "Add to Existing Order" at bounding box center [633, 109] width 165 height 17
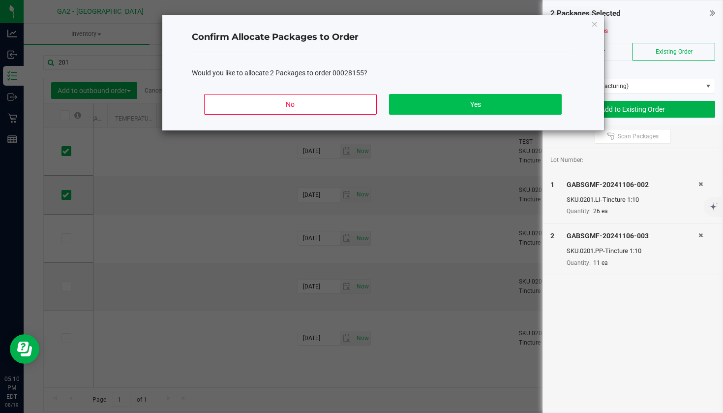
click at [445, 102] on button "Yes" at bounding box center [475, 104] width 172 height 21
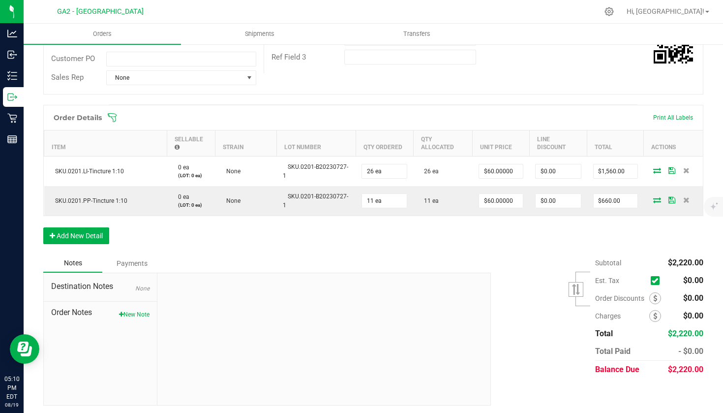
click at [145, 260] on div "Payments" at bounding box center [131, 263] width 59 height 18
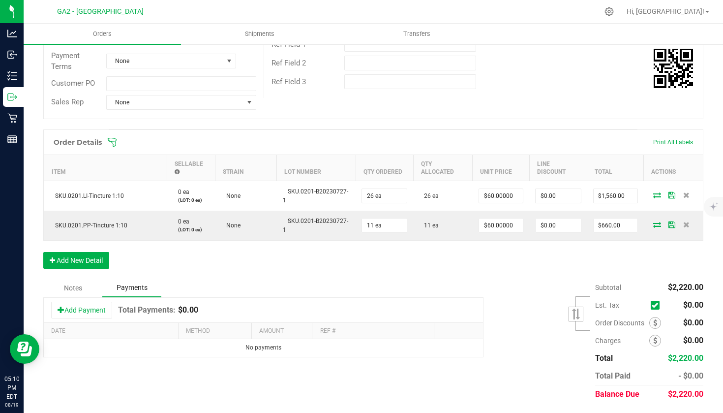
click at [74, 279] on div "Notes" at bounding box center [72, 288] width 59 height 18
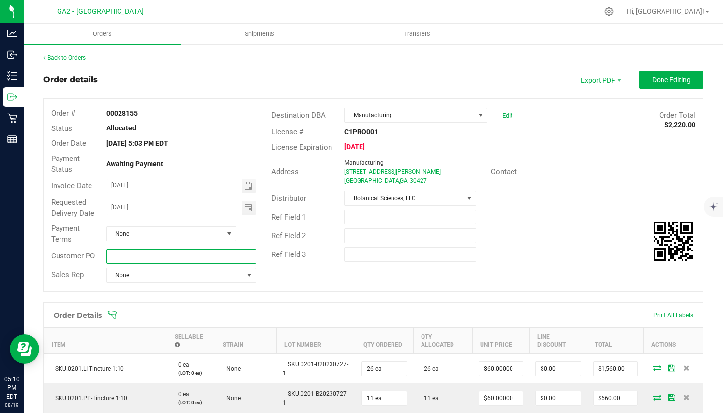
click at [145, 256] on input "text" at bounding box center [181, 256] width 150 height 15
type input "n"
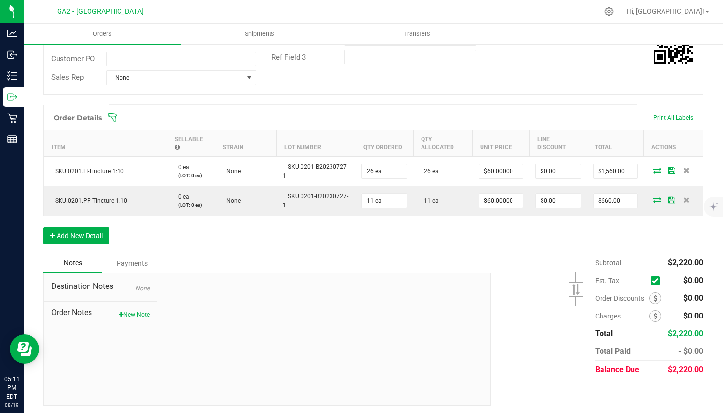
click at [135, 257] on div "Payments" at bounding box center [131, 263] width 59 height 18
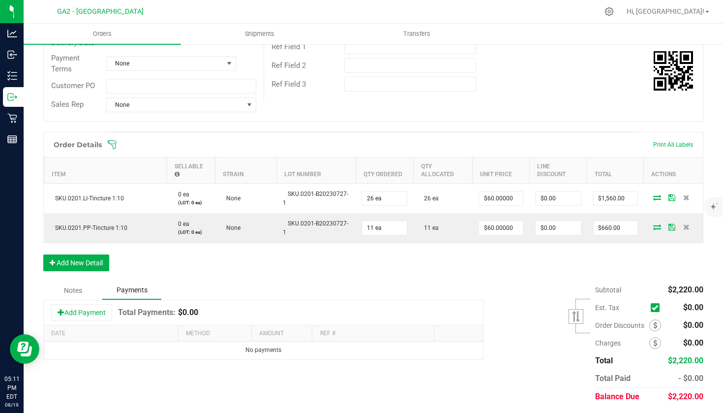
click at [78, 284] on div "Notes" at bounding box center [72, 290] width 59 height 18
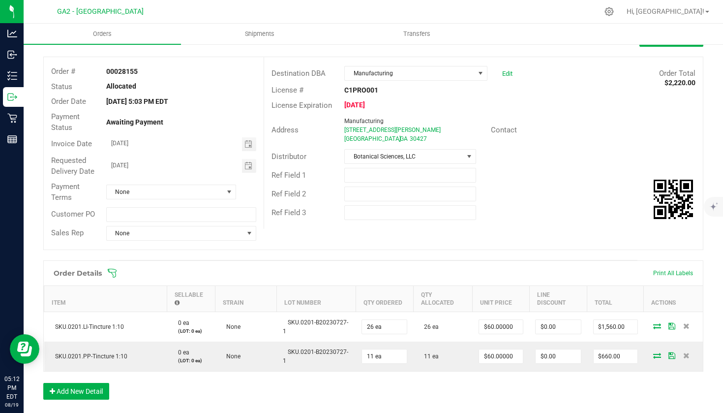
scroll to position [33, 0]
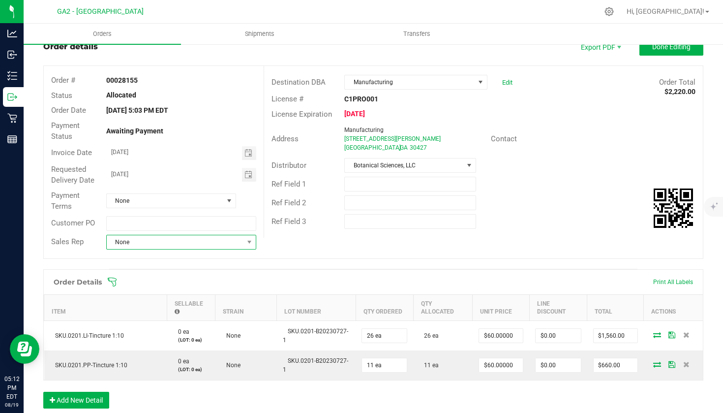
click at [145, 243] on span "None" at bounding box center [175, 242] width 137 height 14
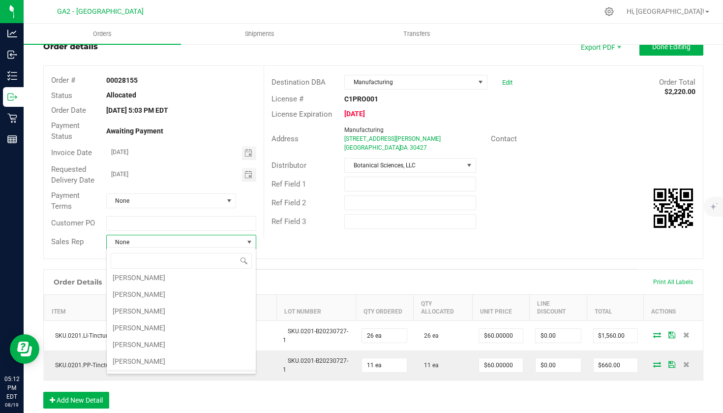
scroll to position [0, 0]
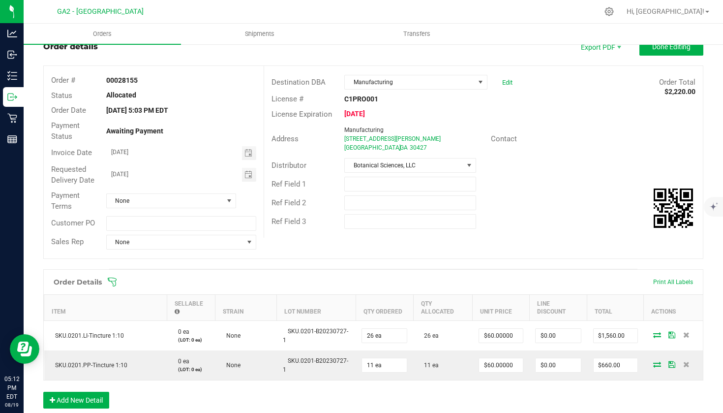
click at [342, 249] on div "Order # 00028155 Status Allocated Order Date [DATE] 5:03 PM EDT Payment Status …" at bounding box center [373, 162] width 659 height 192
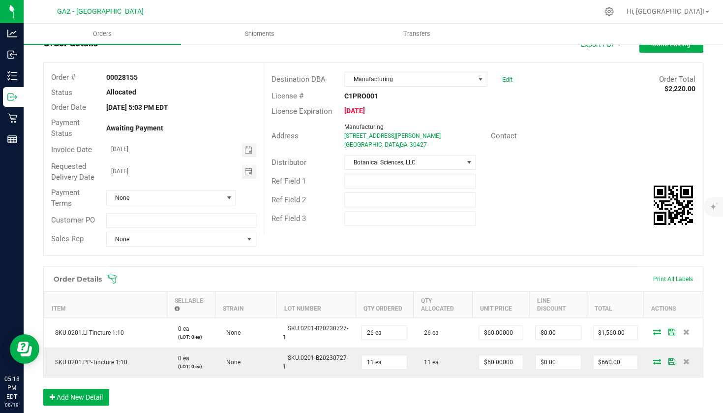
scroll to position [38, 0]
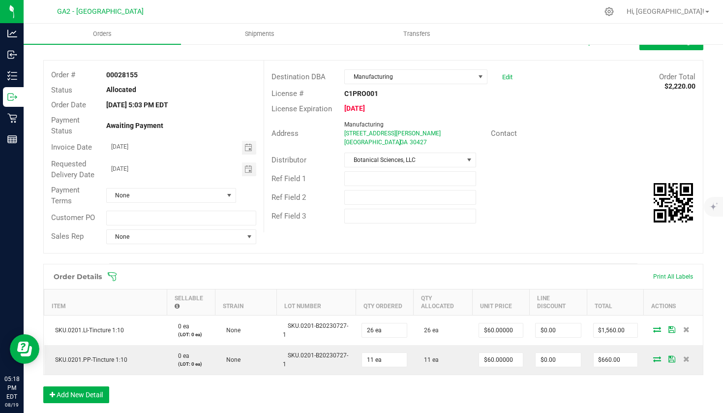
click at [358, 100] on div "Destination DBA Manufacturing Edit Order Total $2,220.00 License # C1PRO001 Lic…" at bounding box center [483, 147] width 439 height 172
click at [365, 112] on strong "[DATE]" at bounding box center [354, 108] width 21 height 8
click at [192, 192] on span "None" at bounding box center [165, 195] width 117 height 14
click at [155, 191] on span "None" at bounding box center [165, 195] width 117 height 14
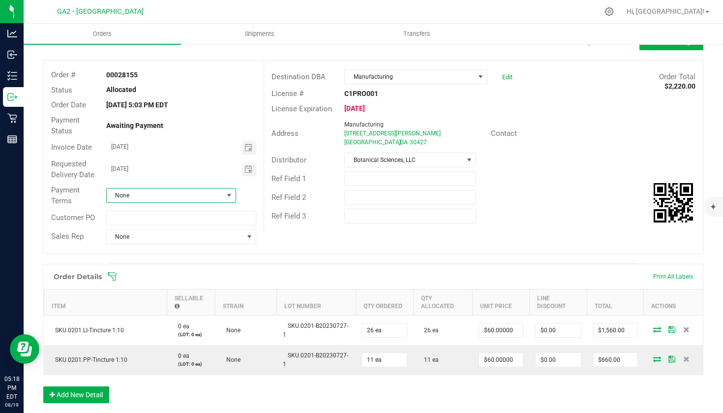
click at [157, 196] on span "None" at bounding box center [165, 195] width 117 height 14
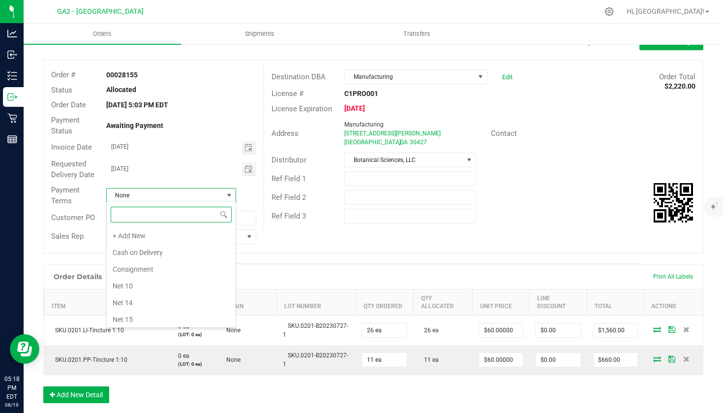
click at [179, 201] on div "+ Add New Cash on Delivery Consignment Net 10 Net 14 Net 15 Net 20 Net 3 Net 30…" at bounding box center [171, 264] width 130 height 127
click at [178, 194] on span "None" at bounding box center [165, 195] width 117 height 14
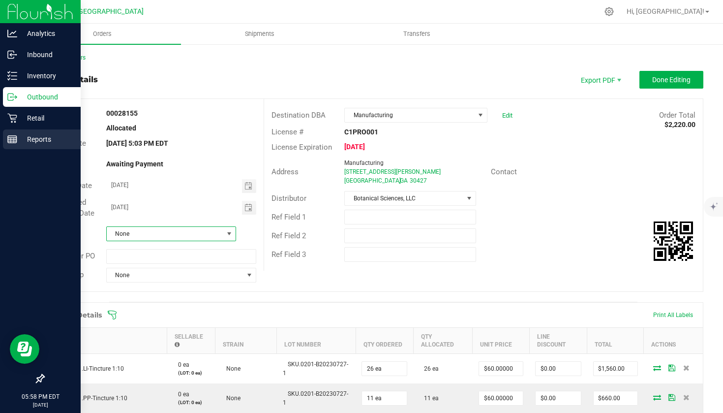
click at [46, 138] on p "Reports" at bounding box center [46, 139] width 59 height 12
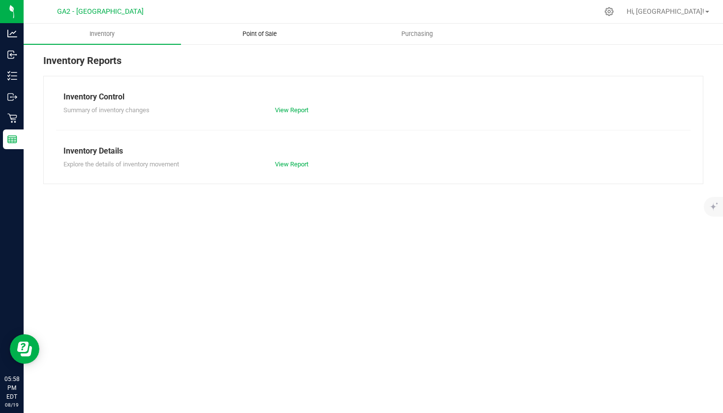
click at [276, 24] on uib-tab-heading "Point of Sale" at bounding box center [260, 34] width 156 height 20
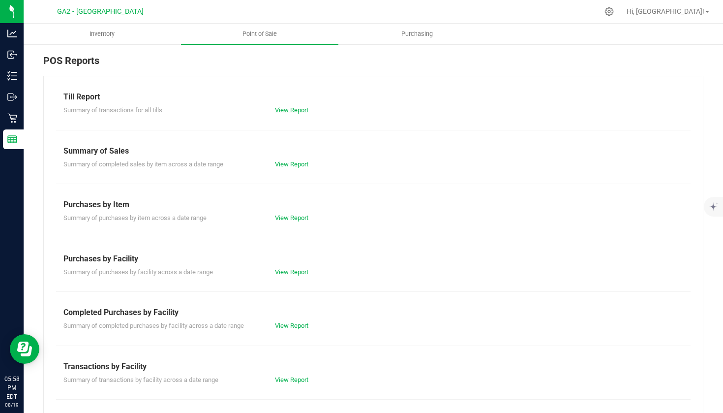
click at [295, 108] on link "View Report" at bounding box center [291, 109] width 33 height 7
